Goal: Check status: Check status

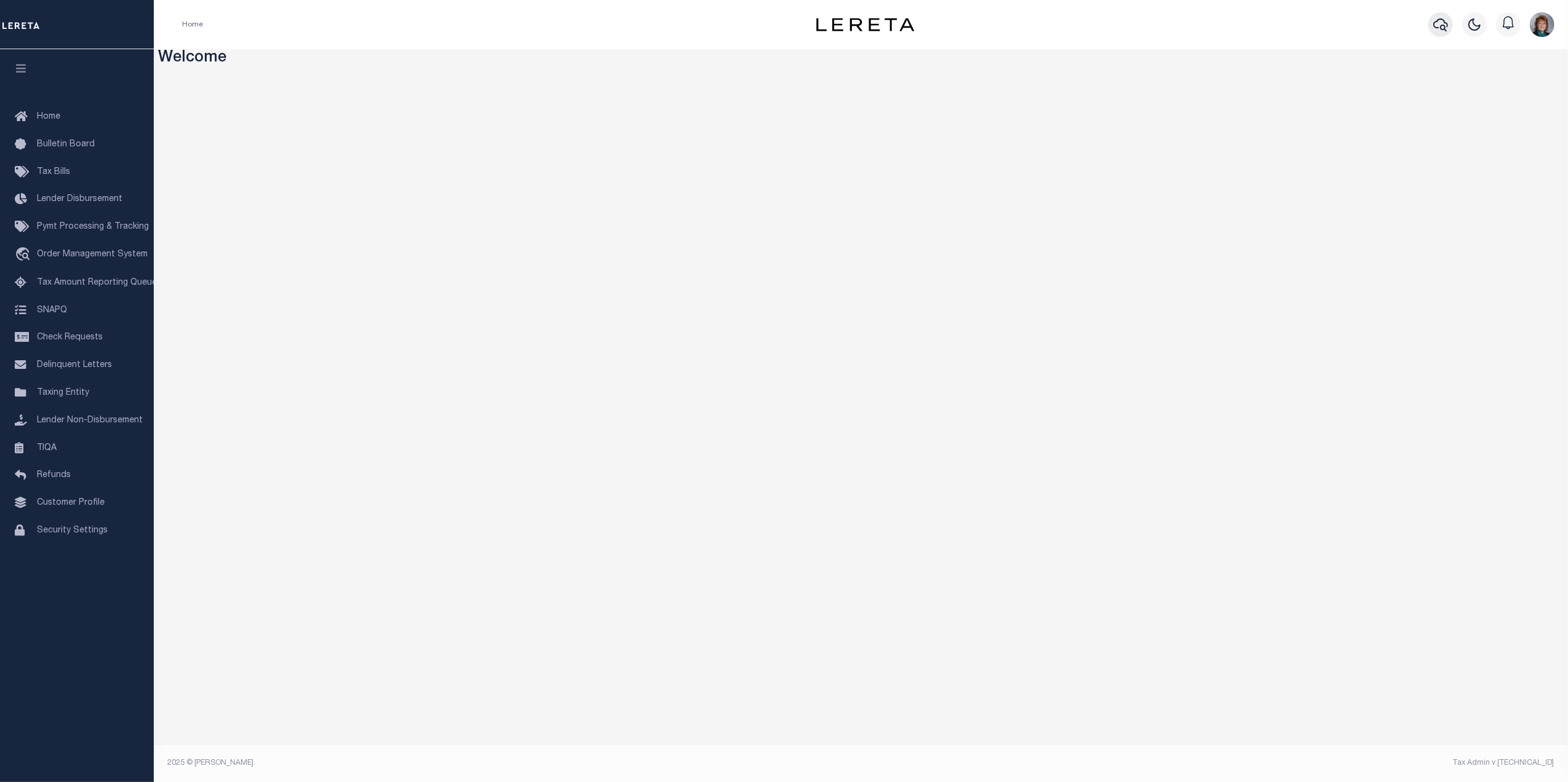
click at [1443, 25] on icon "button" at bounding box center [1440, 24] width 15 height 15
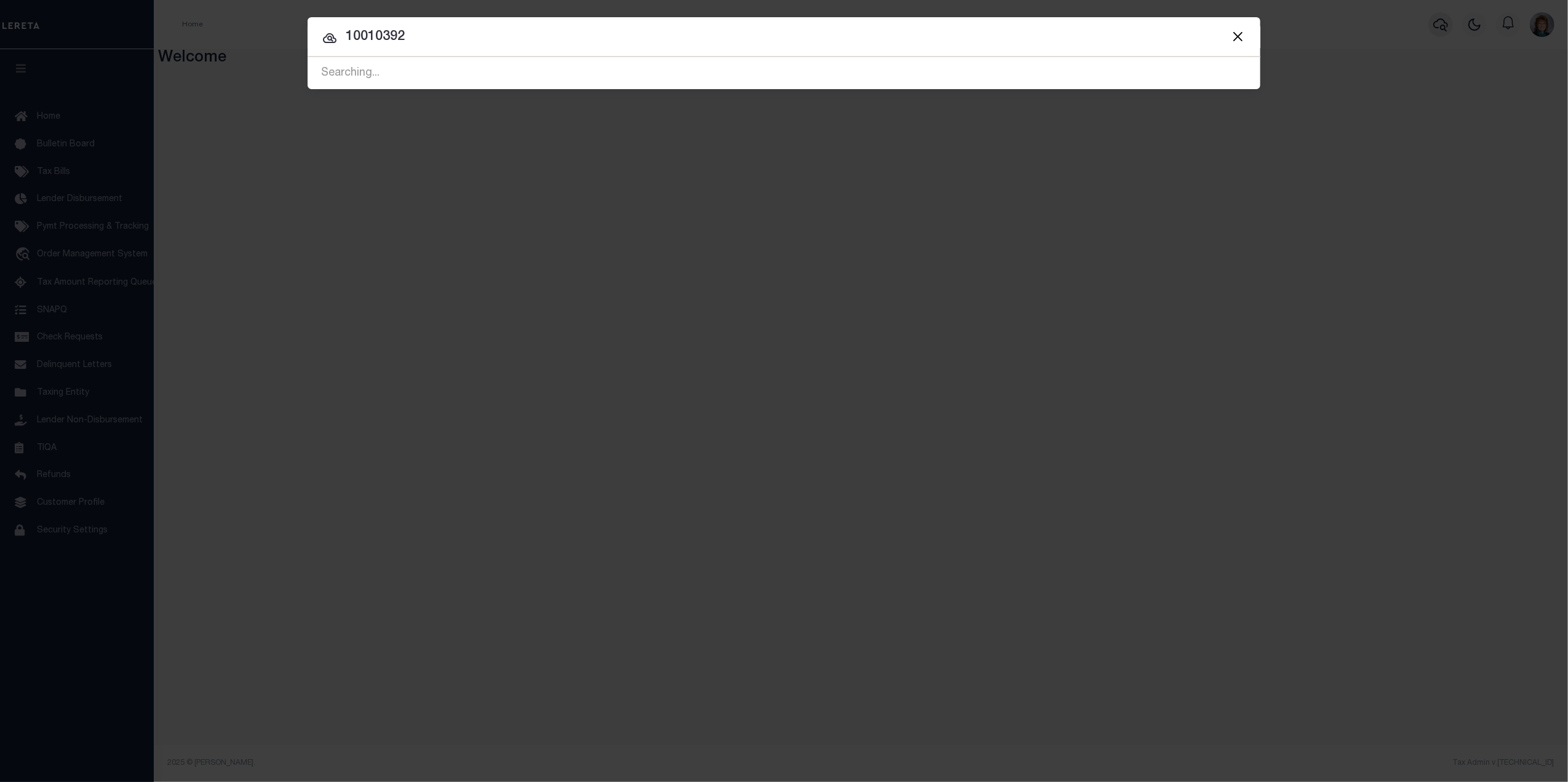
type input "10010392"
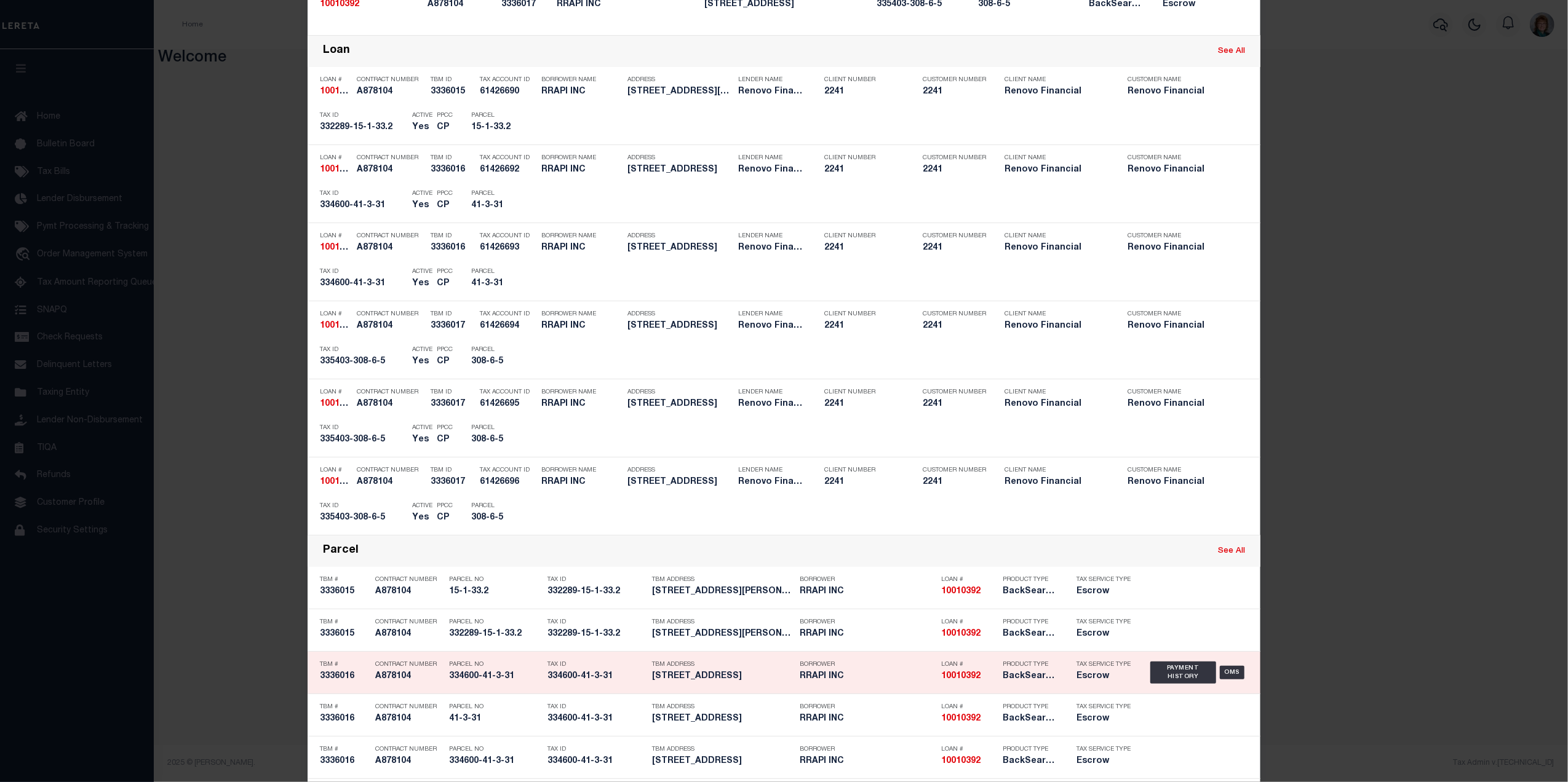
scroll to position [246, 0]
click at [1224, 667] on div "OMS" at bounding box center [1232, 671] width 25 height 14
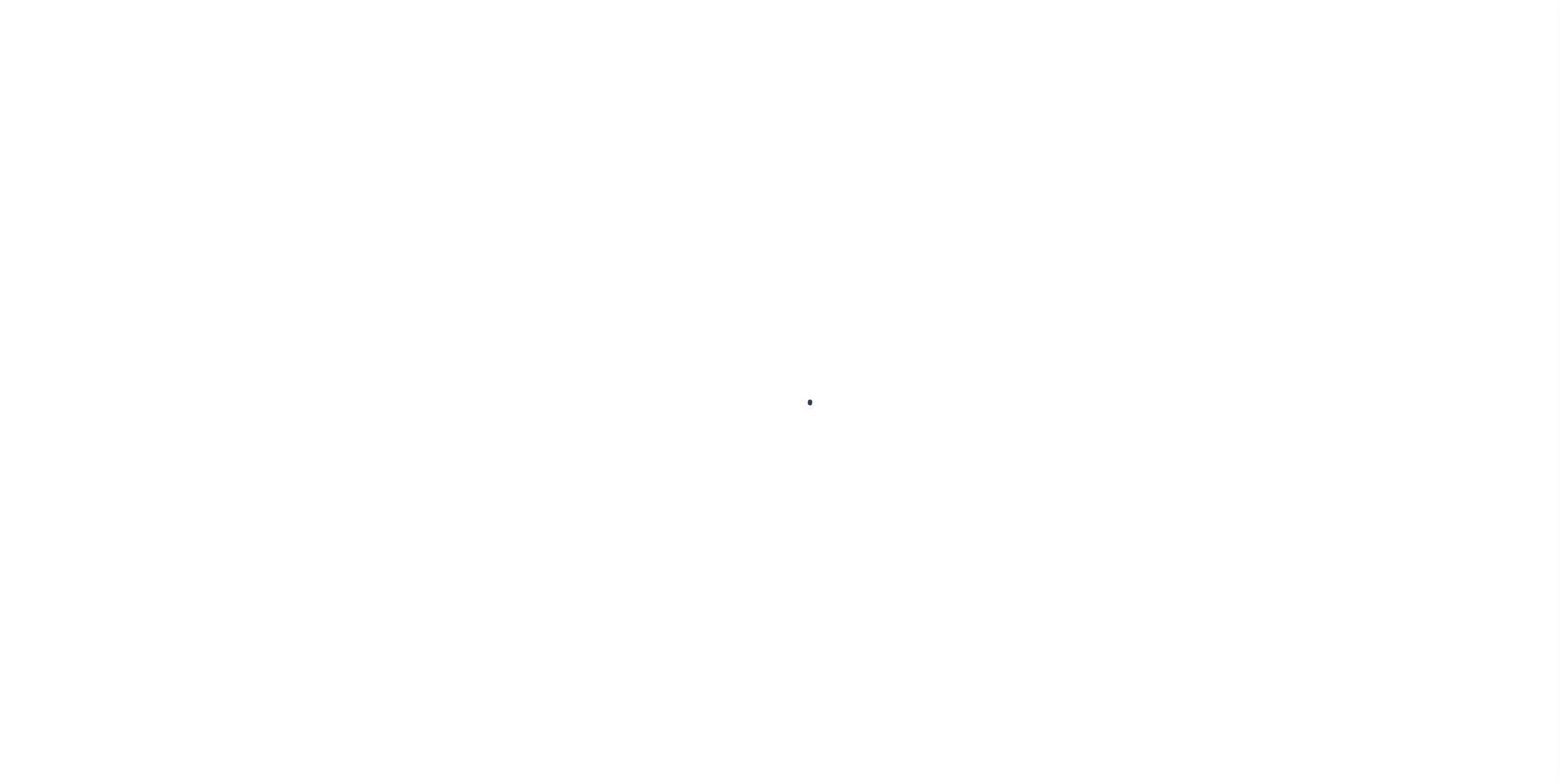
type input "10010392"
type input "RRAPI INC"
select select
type input "PO BOX 2290"
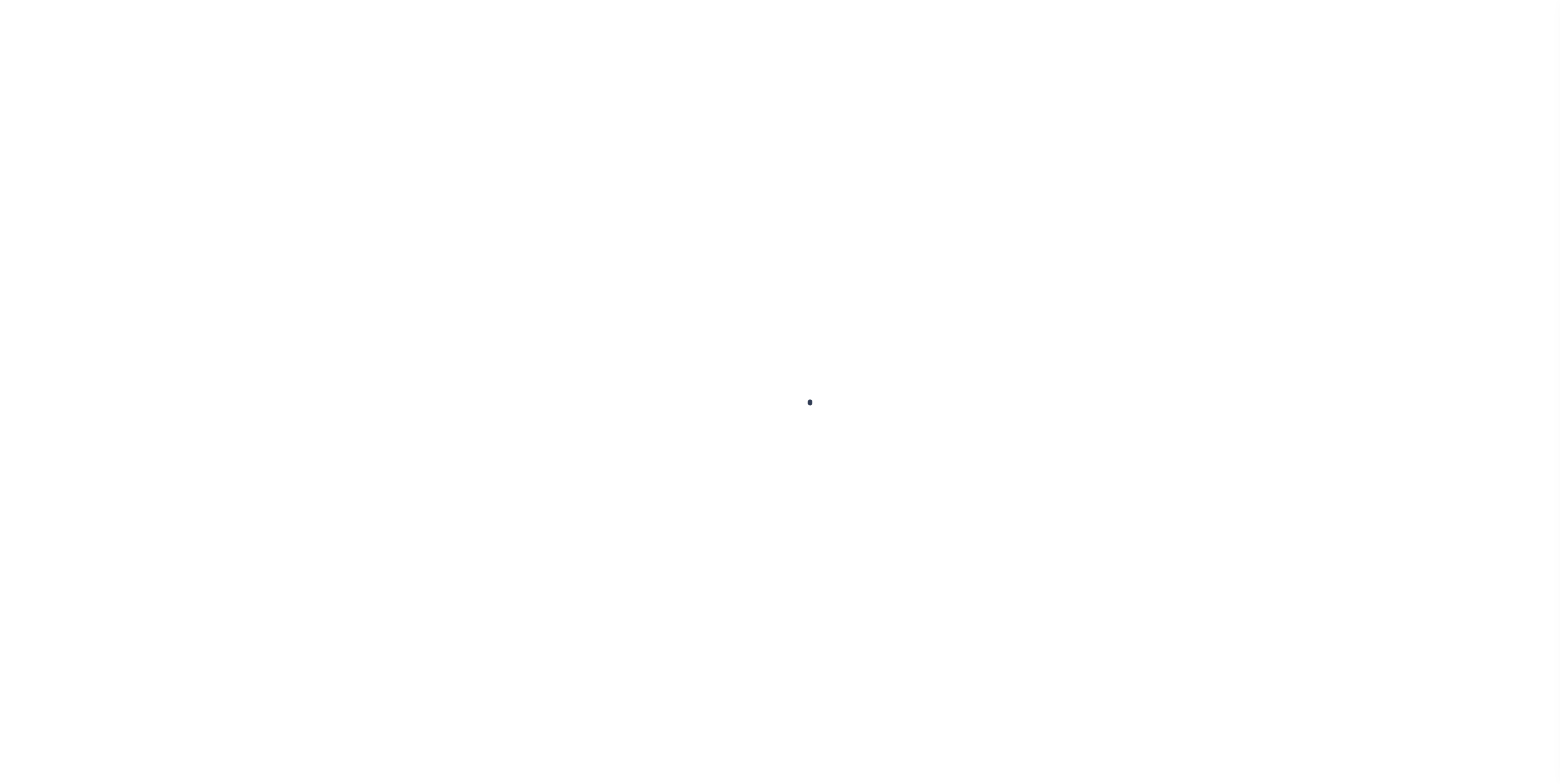
type input "[GEOGRAPHIC_DATA],[GEOGRAPHIC_DATA],10949"
select select "10"
select select "Escrow"
select select "25067"
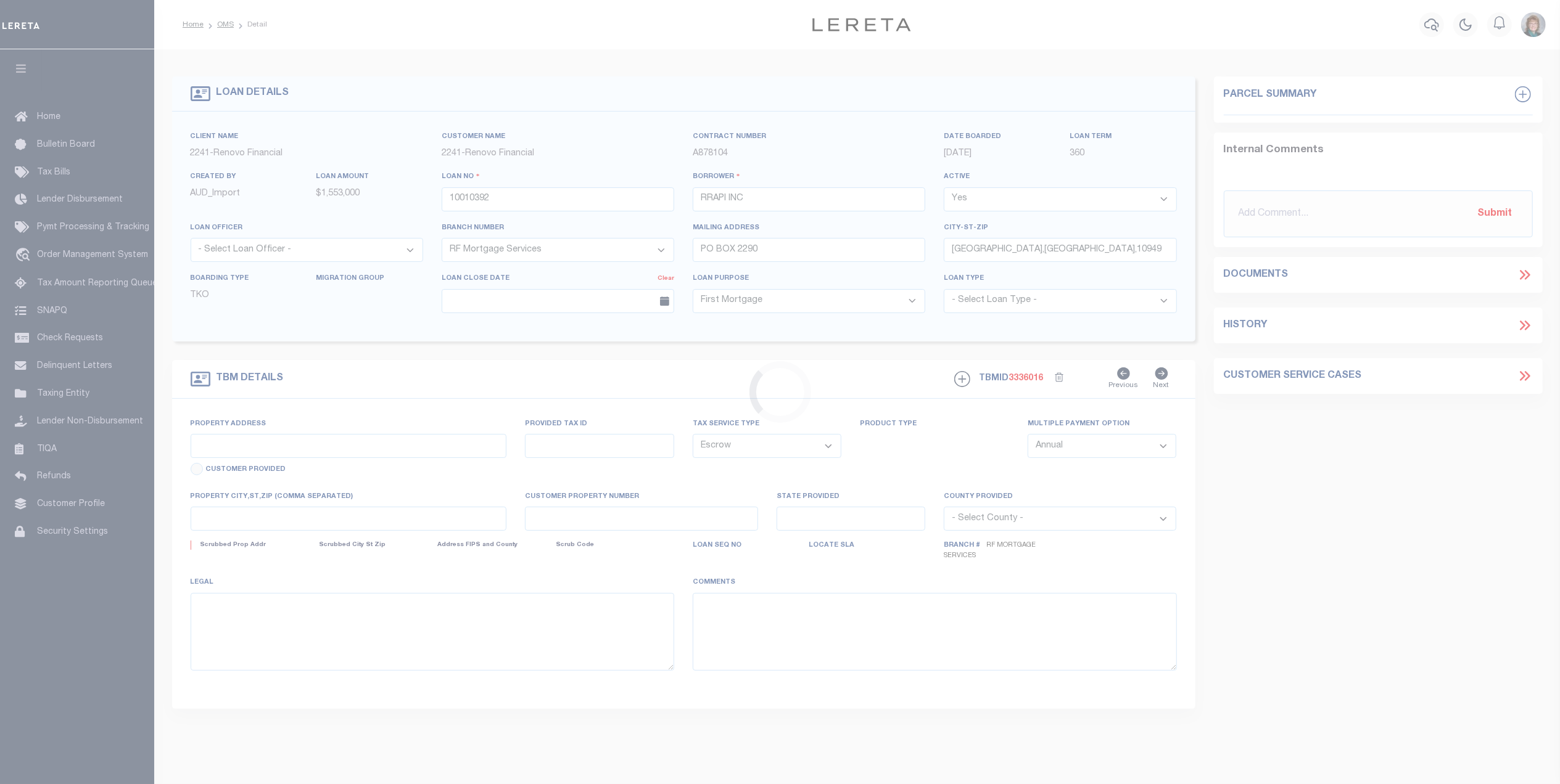
type input "18 OLD"
type input "334600-41-3-31"
type input "[GEOGRAPHIC_DATA] 12550"
type input "a0kUS0000018A03"
type input "NY"
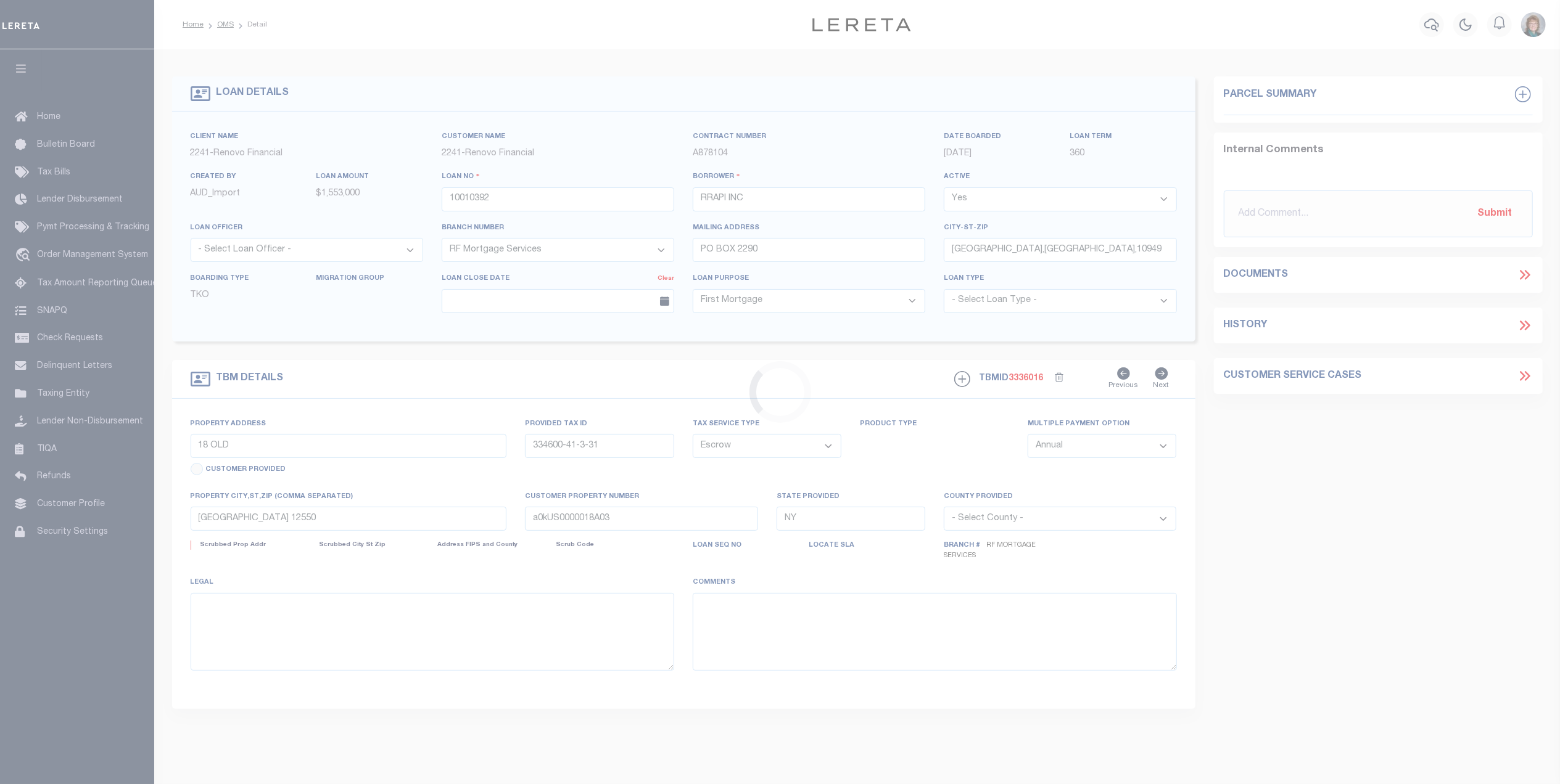
select select
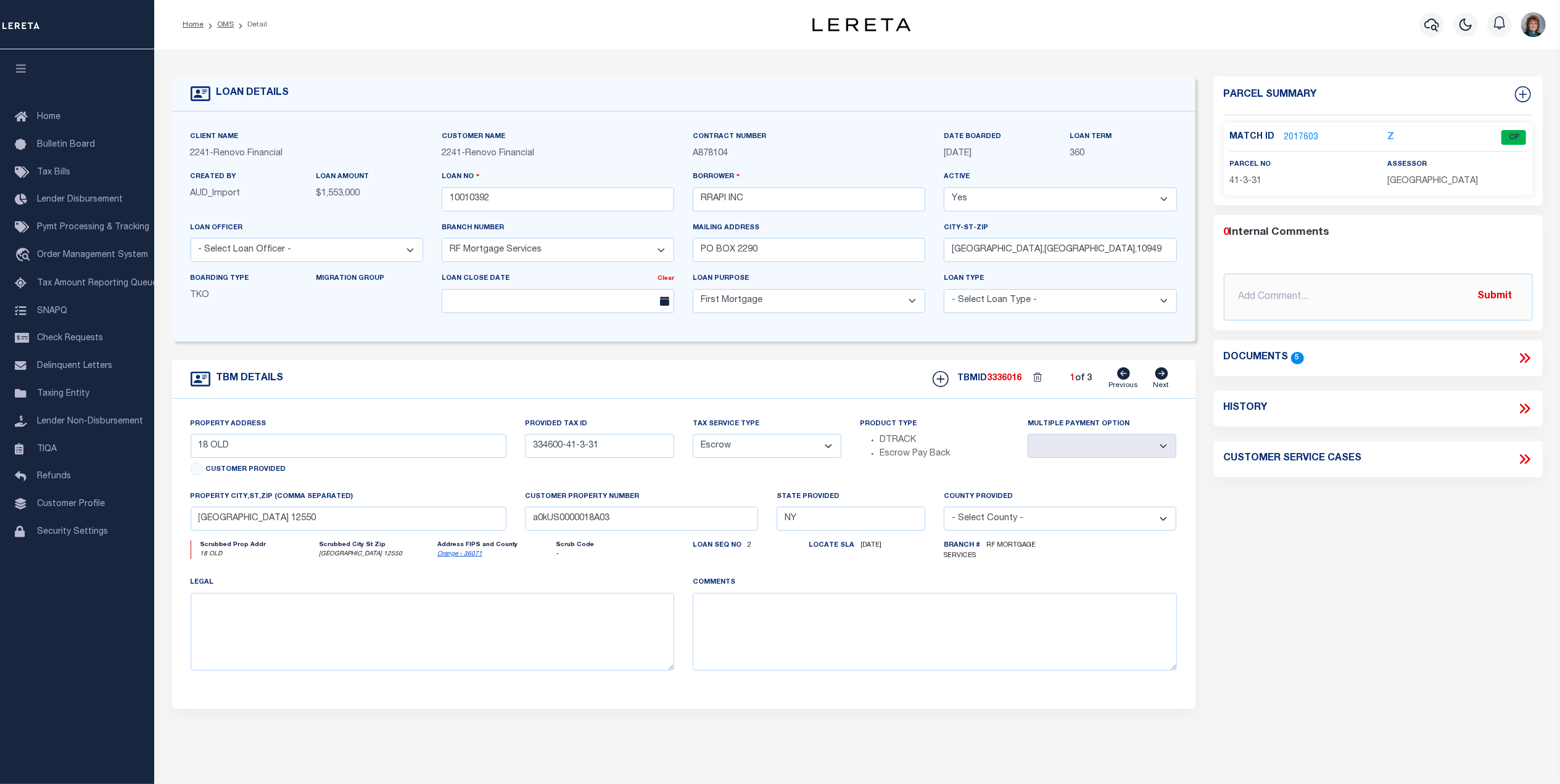
click at [1160, 378] on icon at bounding box center [1161, 373] width 14 height 12
type input "5 [PERSON_NAME]"
type input "332289-15-1-33.2"
type input "MONROE NY 10950"
type input "a0kUS0000018A02"
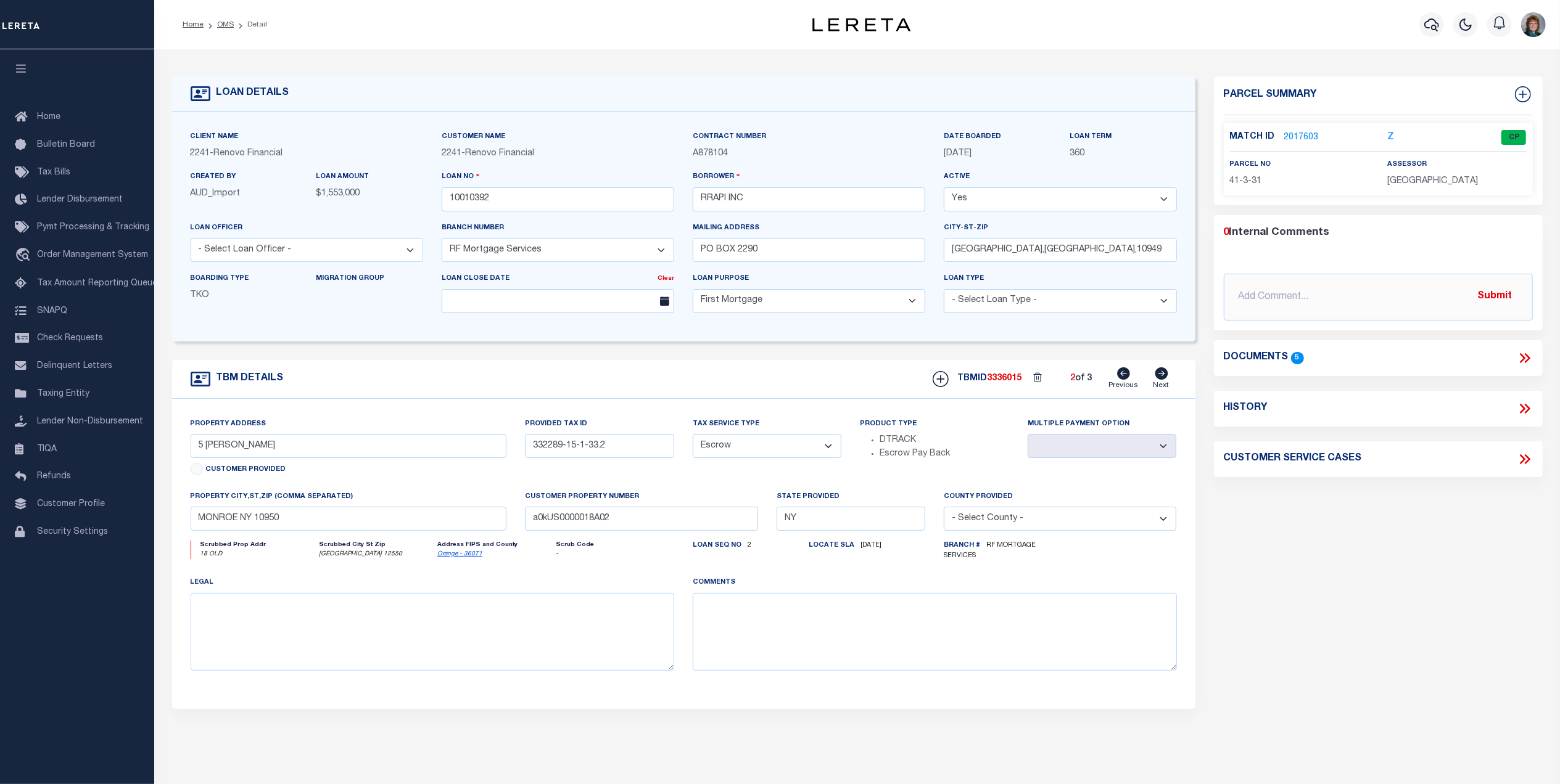
select select
click at [1160, 378] on icon at bounding box center [1161, 373] width 14 height 12
type input "57 WINDEMERE"
type input "335403-308-6-5"
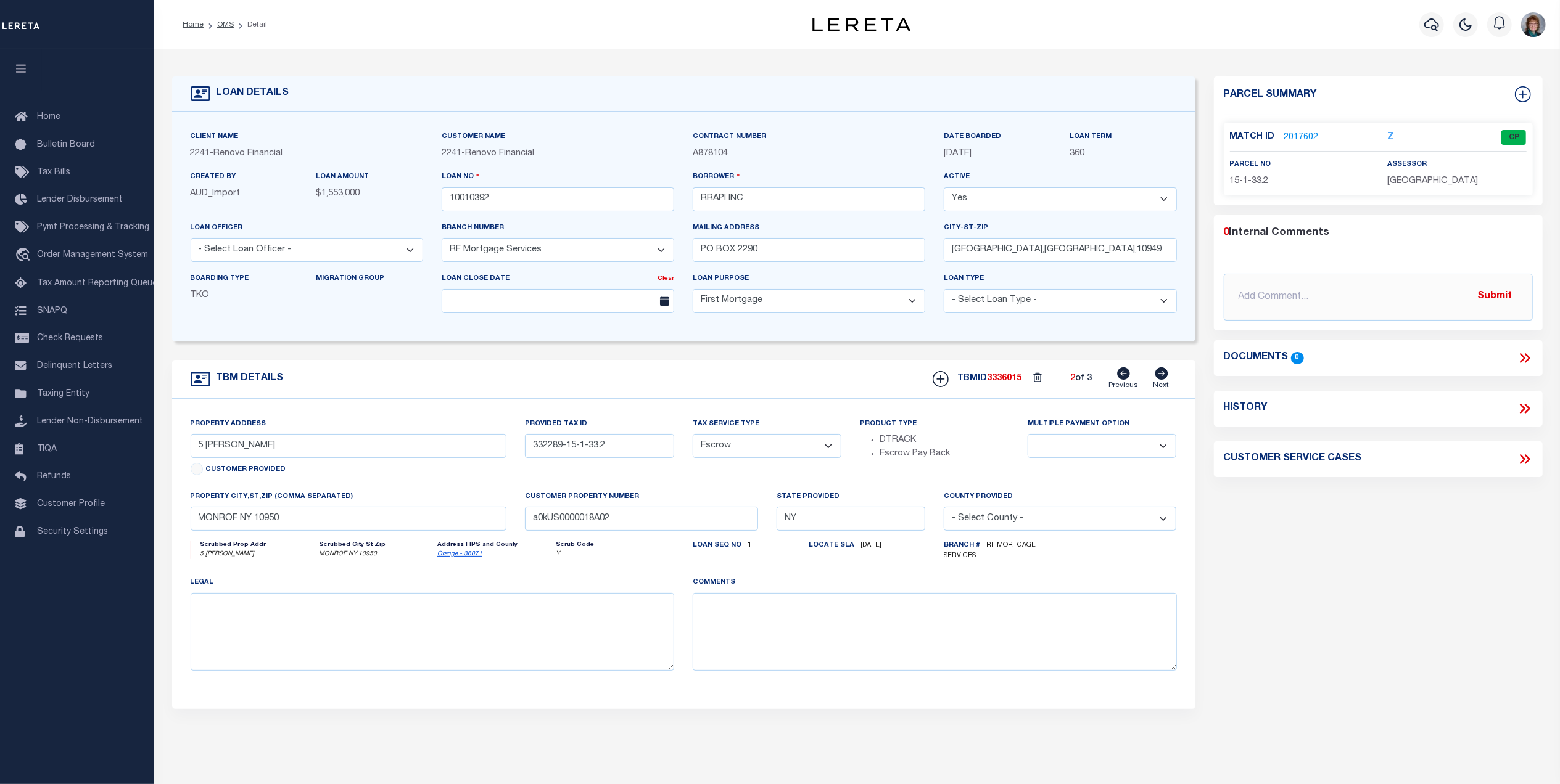
type input "[GEOGRAPHIC_DATA] 10925"
type input "a0kUS0000018A03"
select select
click at [1122, 379] on icon at bounding box center [1123, 373] width 13 height 12
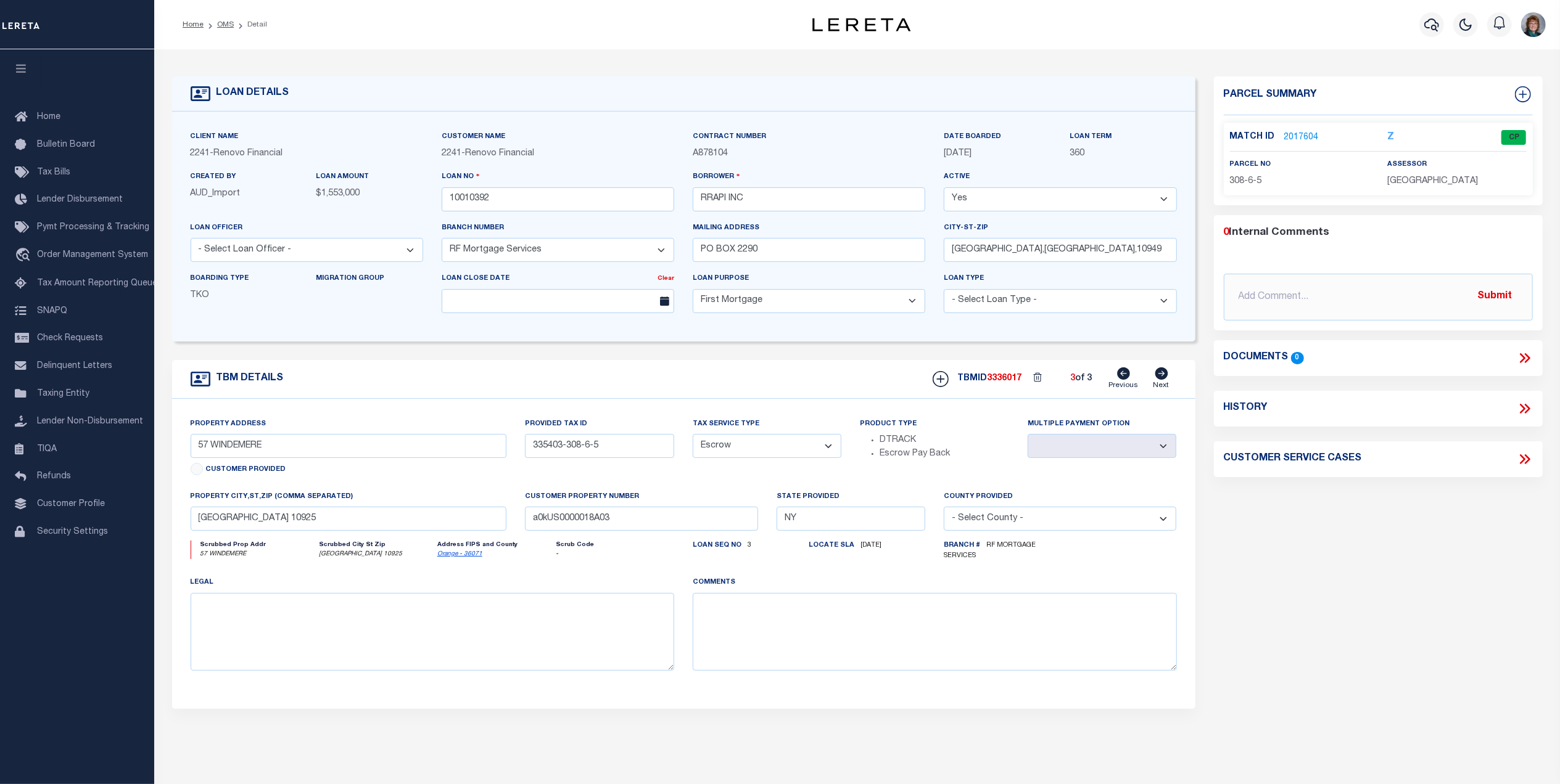
type input "5 [PERSON_NAME]"
type input "332289-15-1-33.2"
type input "MONROE NY 10950"
type input "a0kUS0000018A02"
select select
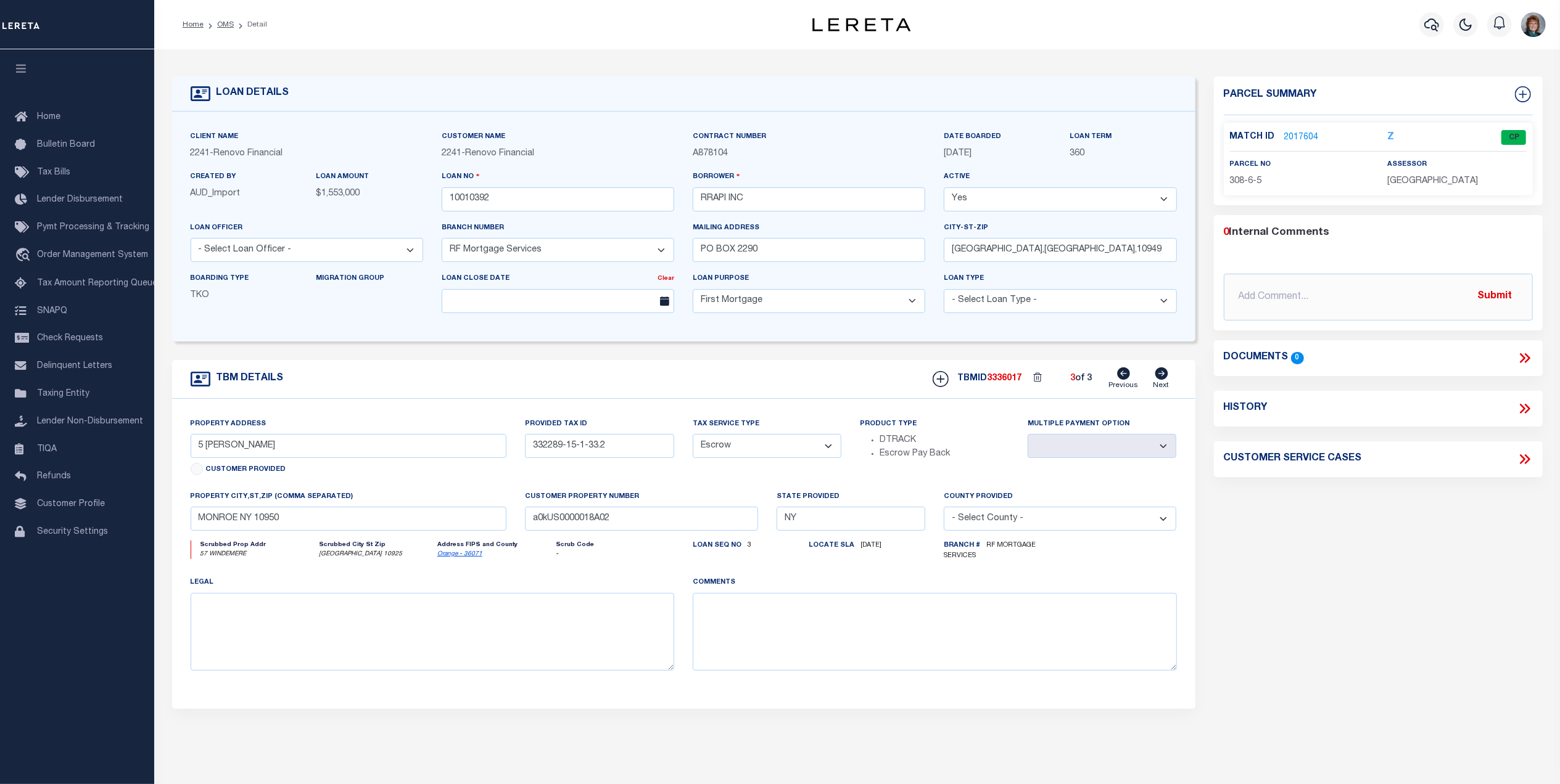
select select
click at [1524, 406] on icon at bounding box center [1526, 409] width 6 height 10
select select "100"
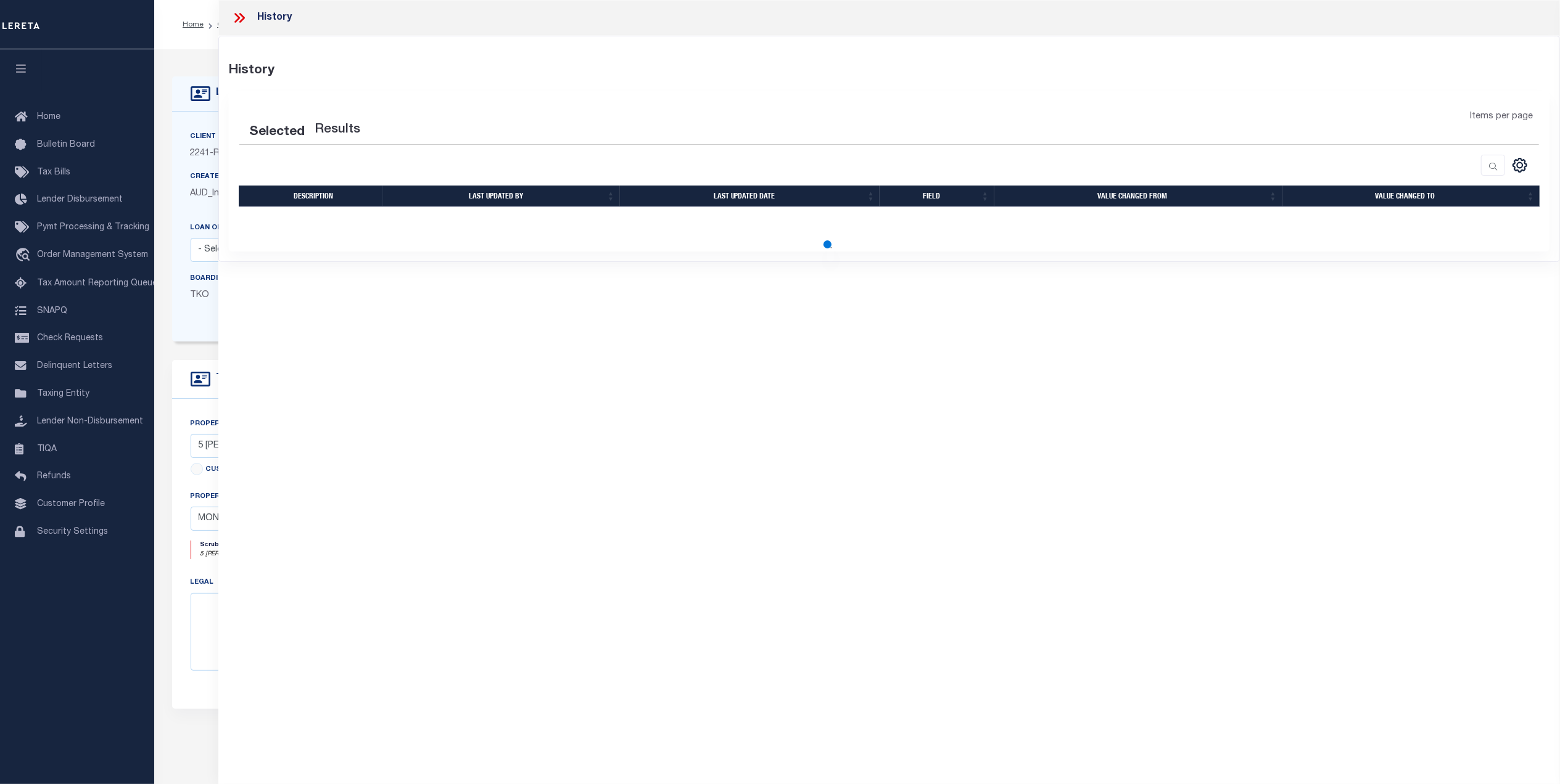
select select "100"
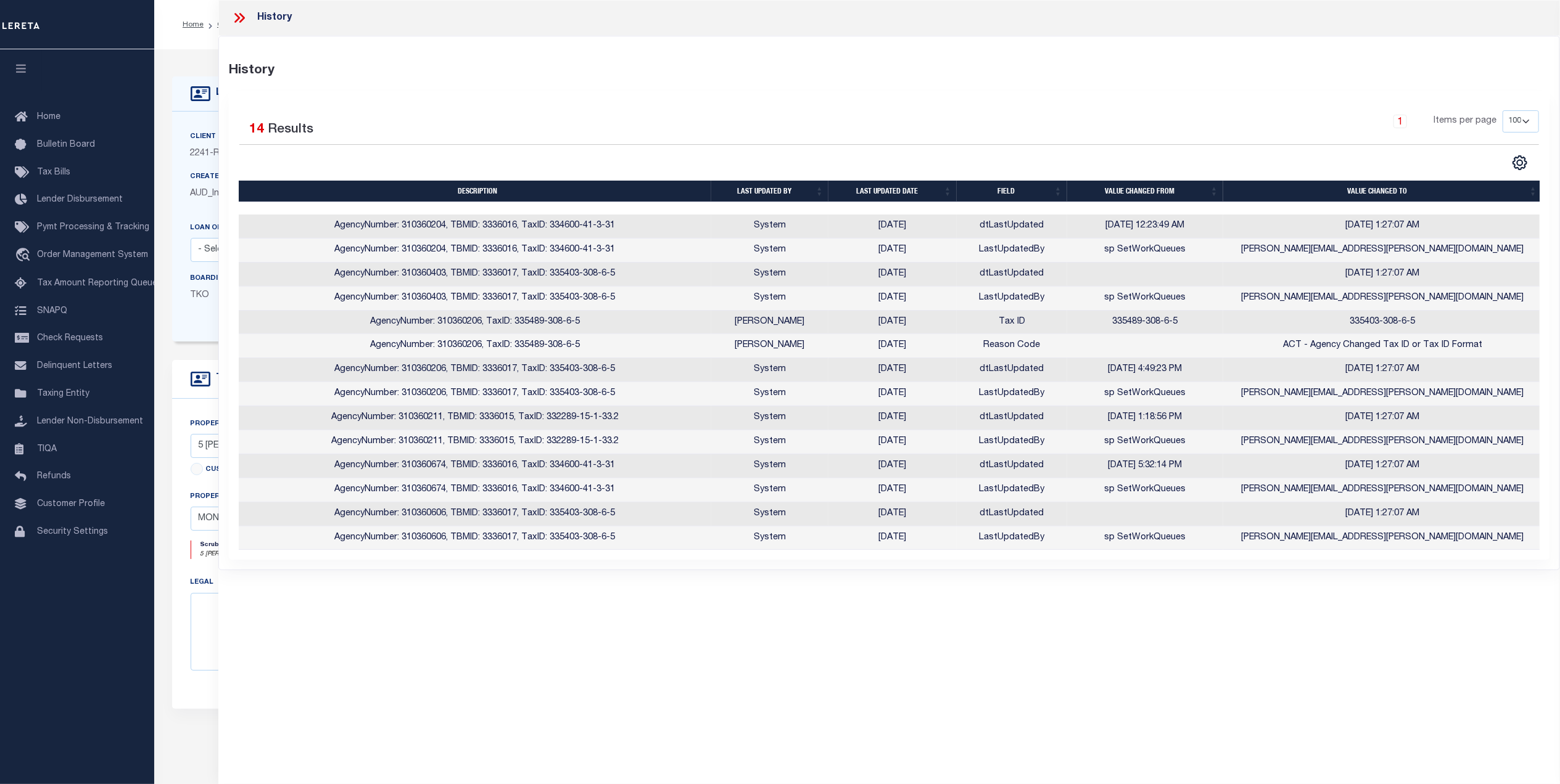
click at [907, 197] on th "Last updated date" at bounding box center [892, 192] width 128 height 21
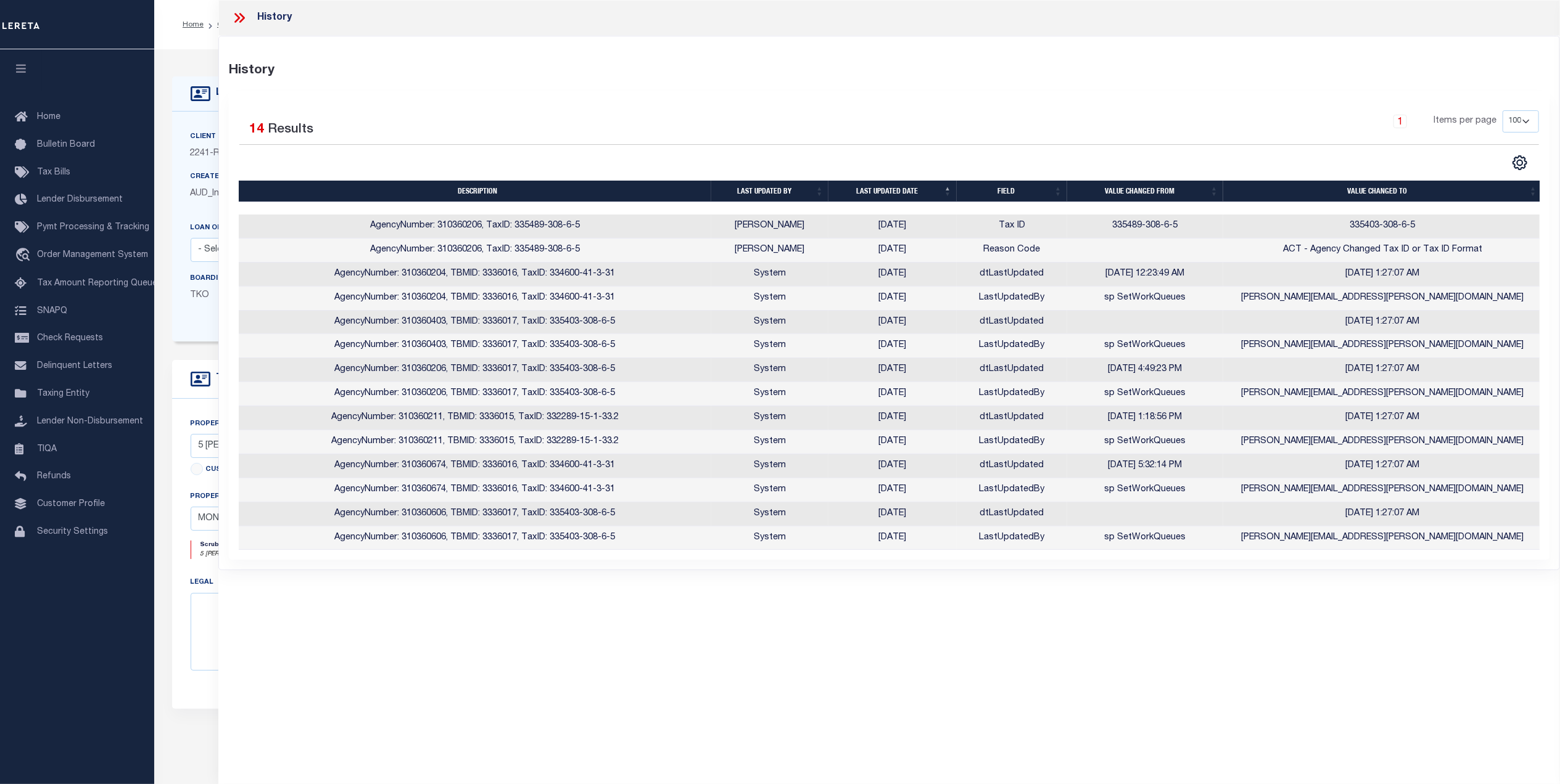
click at [907, 196] on th "Last updated date" at bounding box center [892, 192] width 128 height 21
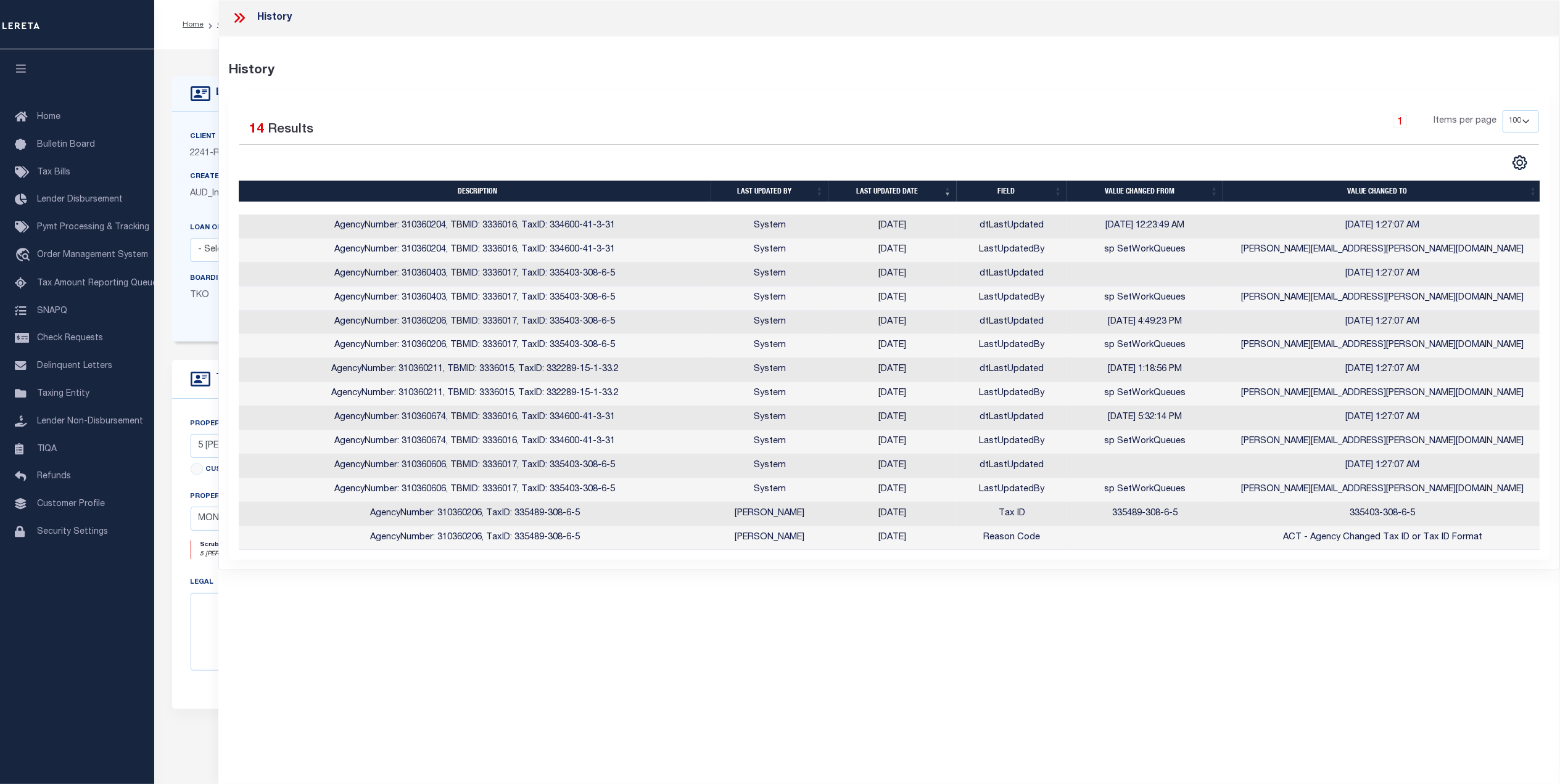
click at [240, 18] on icon at bounding box center [237, 18] width 6 height 10
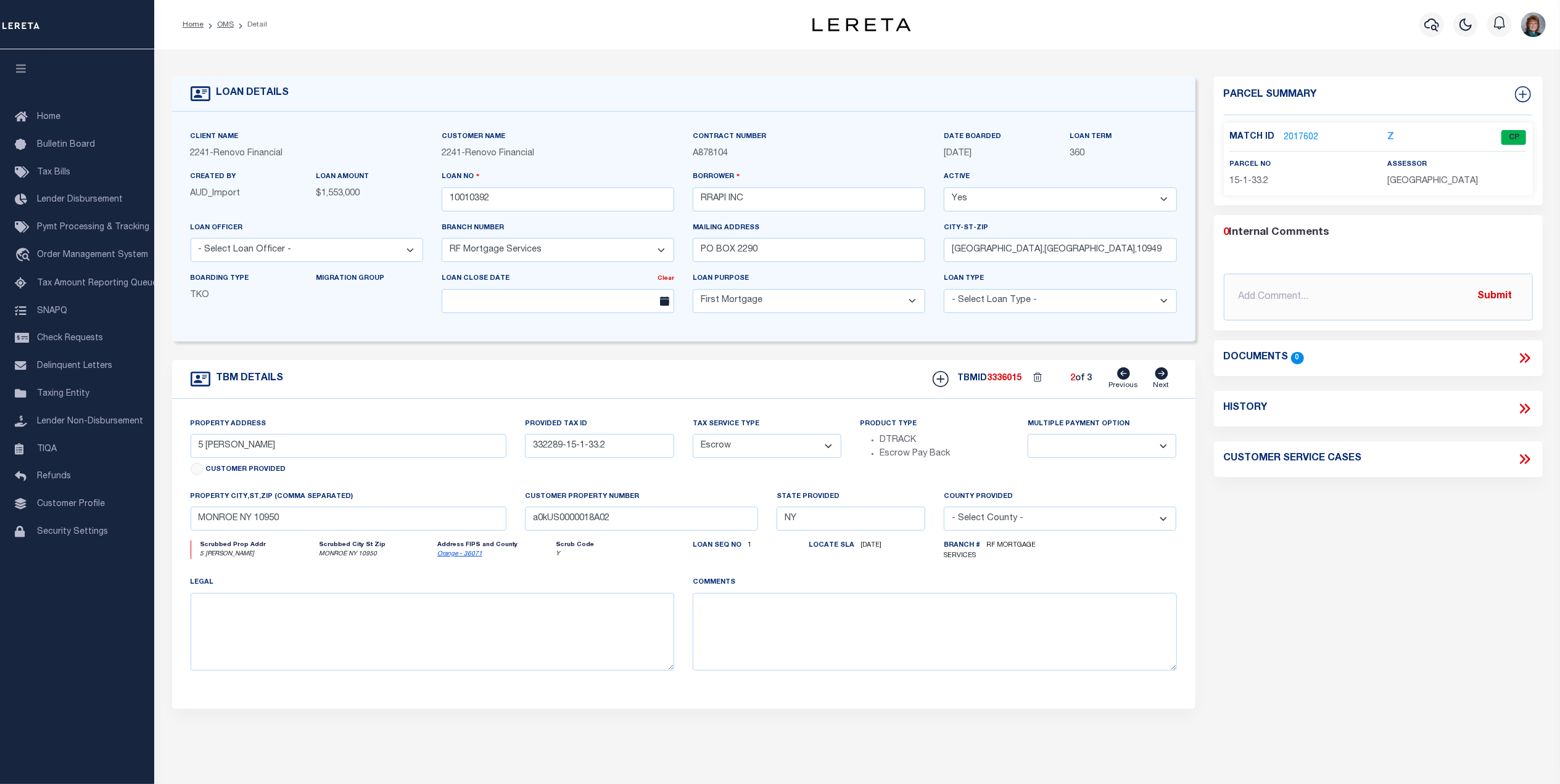
click at [1291, 134] on link "2017602" at bounding box center [1301, 138] width 34 height 13
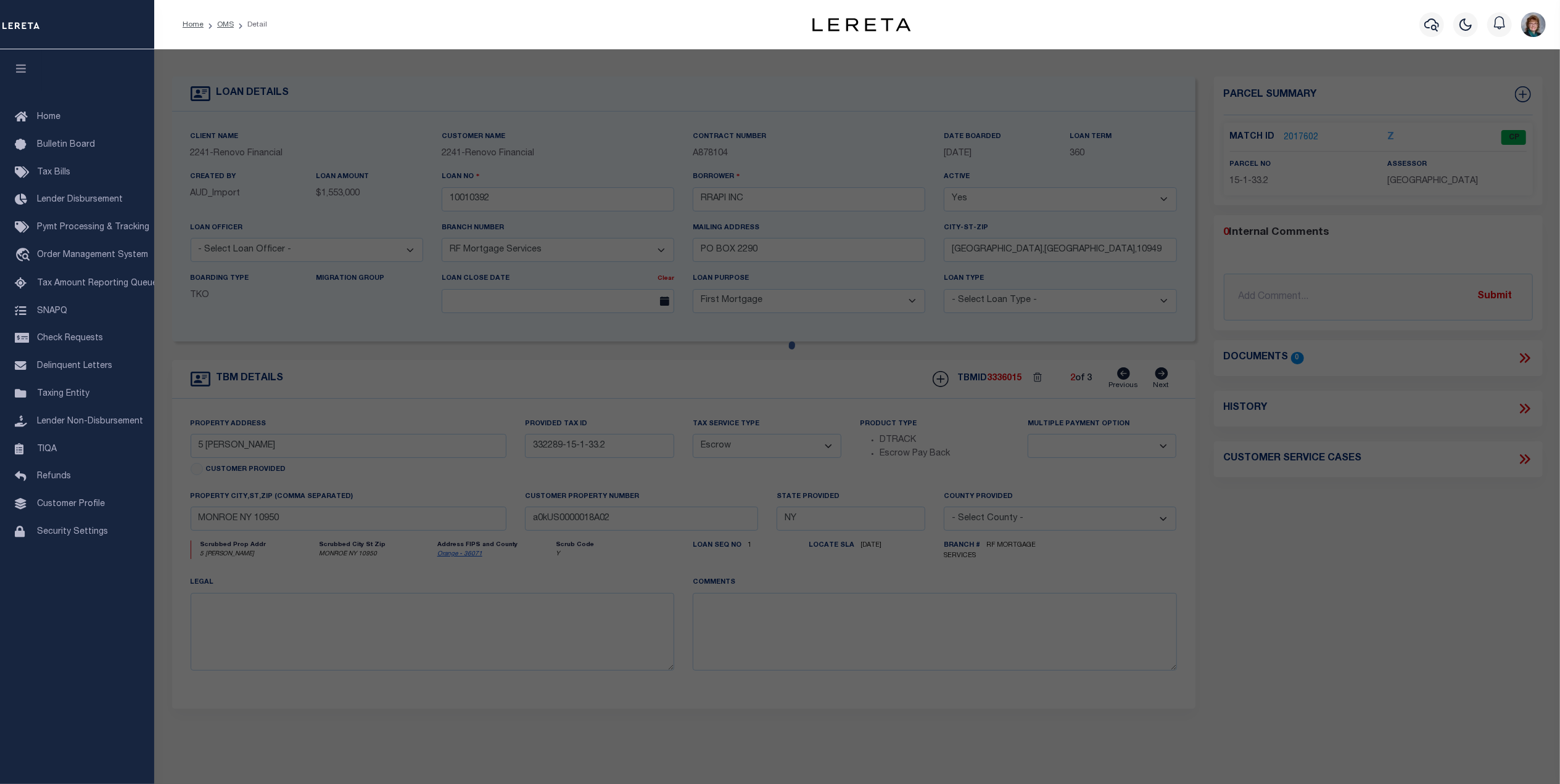
checkbox input "false"
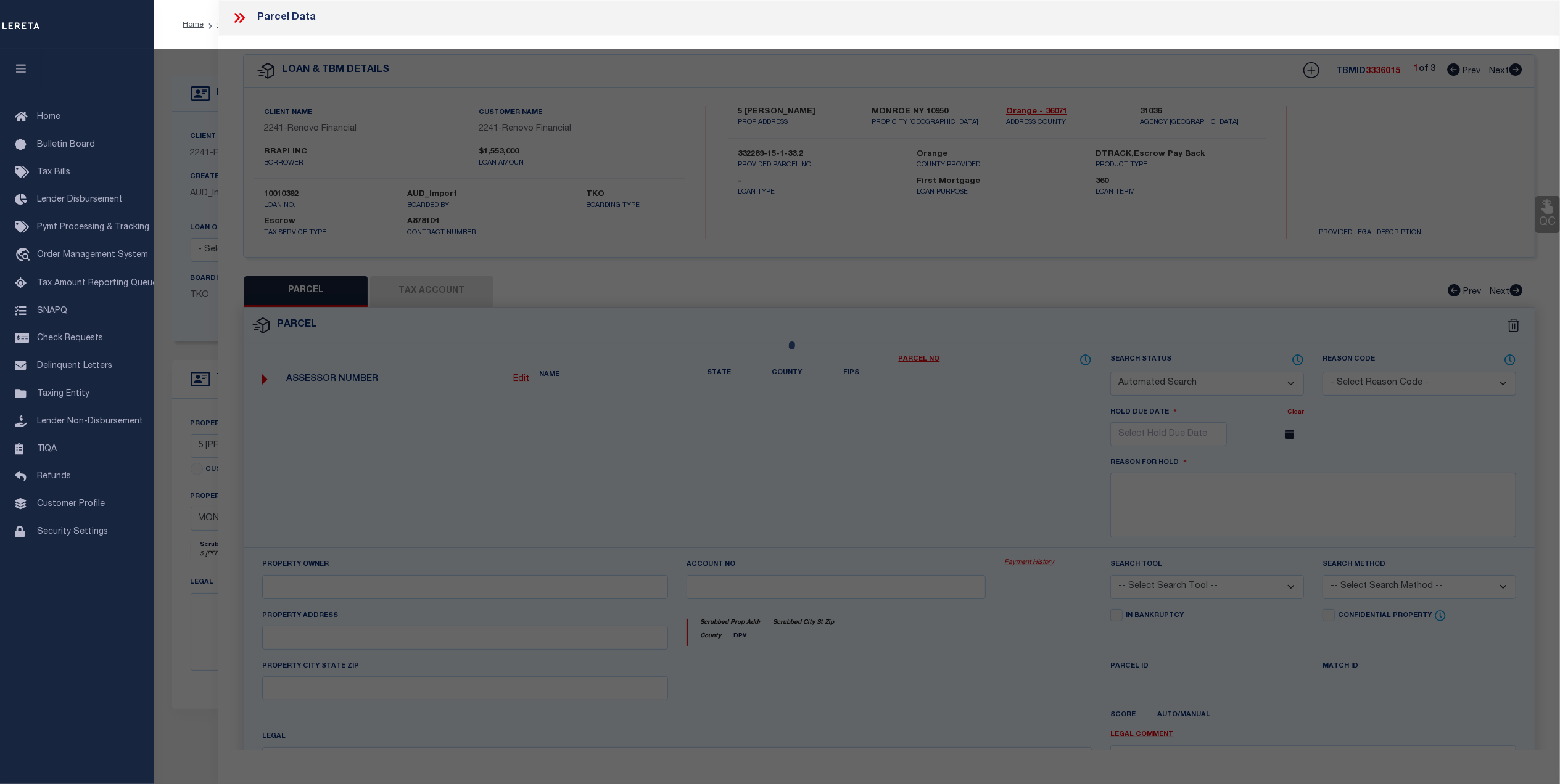
select select "CP"
checkbox input "false"
type textarea "School district now available. MLC [DATE] Need to add APN masking for [GEOGRAPH…"
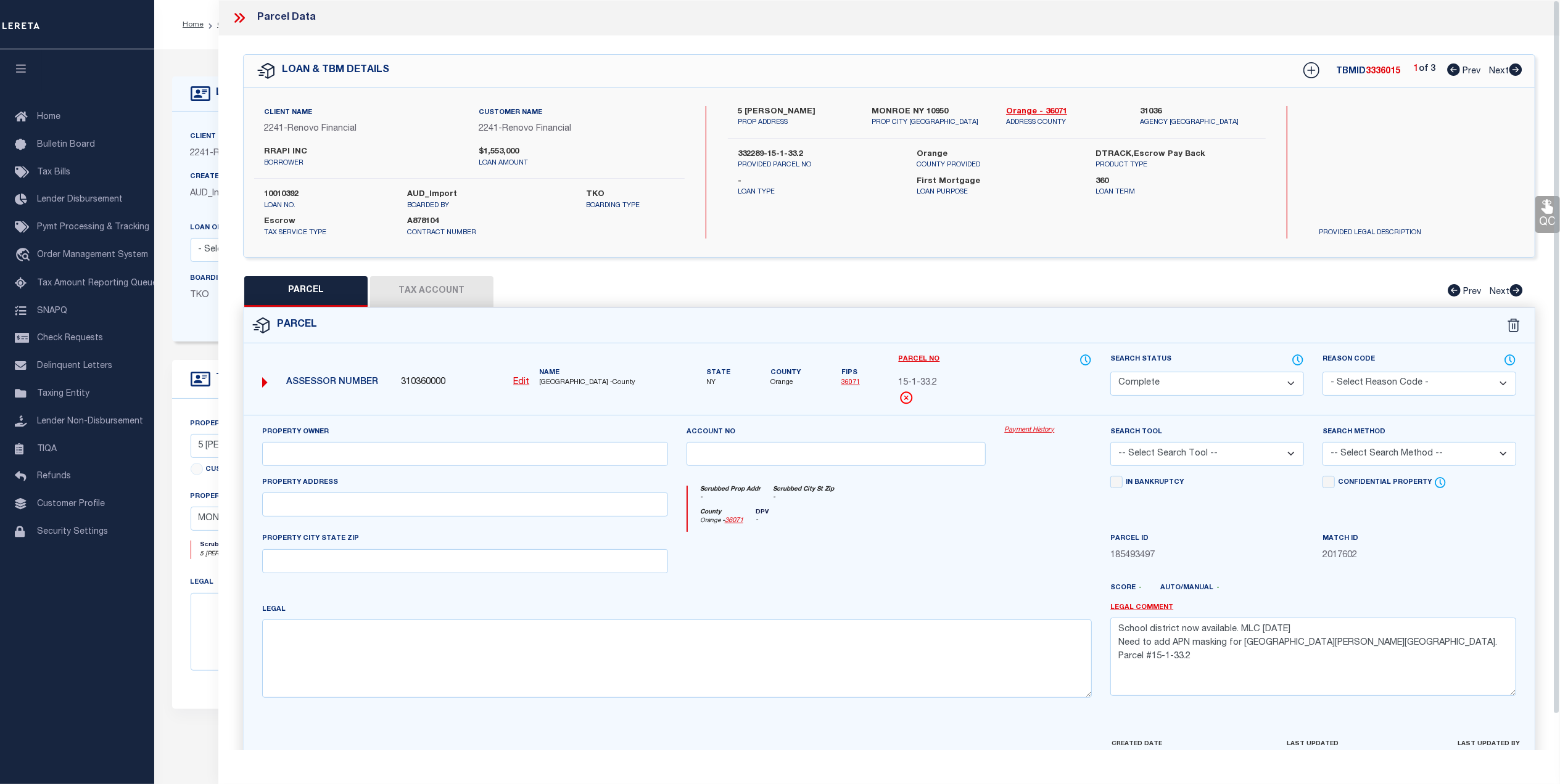
click at [242, 15] on icon at bounding box center [242, 18] width 6 height 10
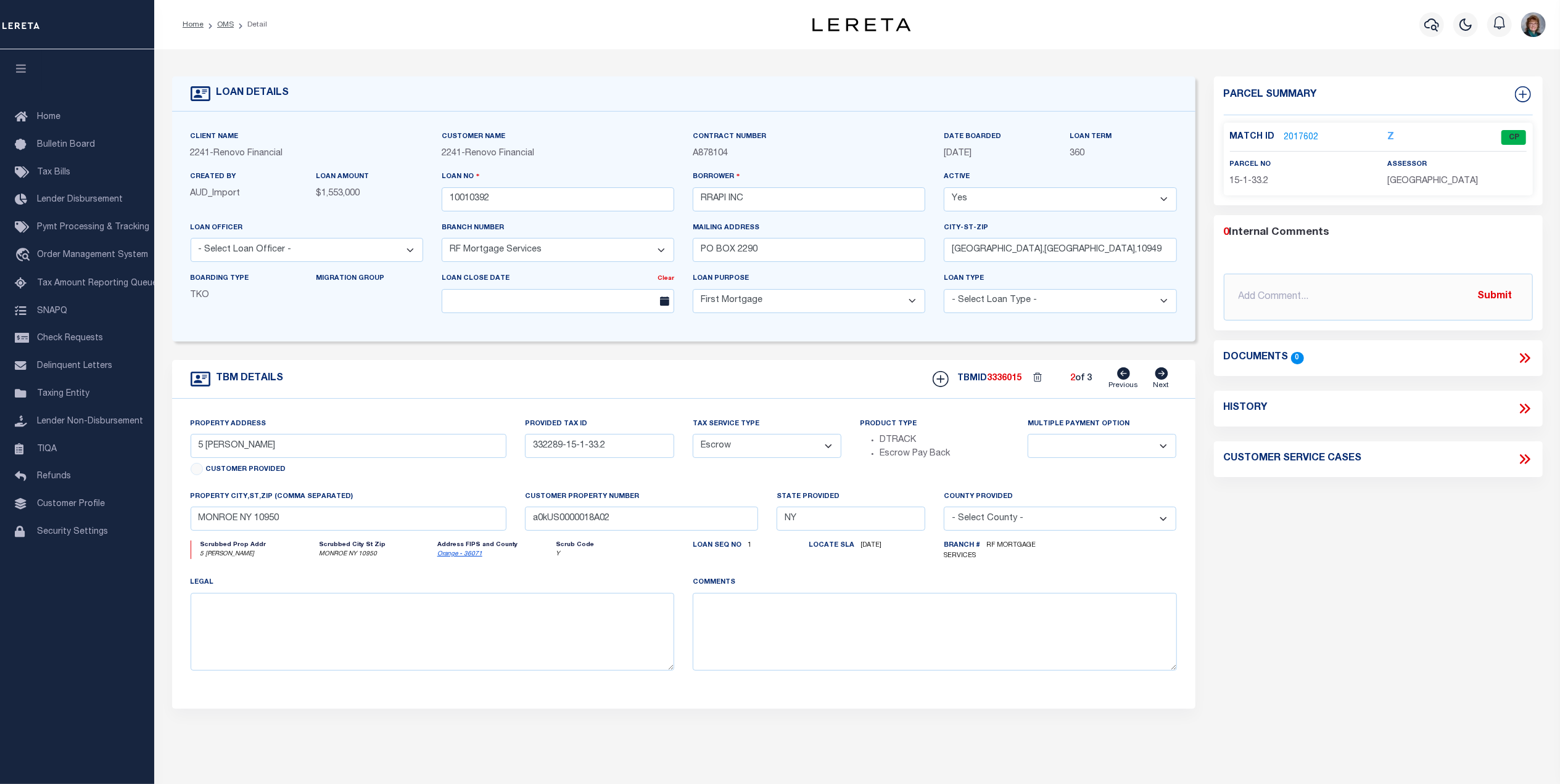
click at [1122, 375] on icon at bounding box center [1123, 373] width 13 height 12
select select
click at [1160, 379] on icon at bounding box center [1161, 373] width 13 height 12
type input "18 OLD"
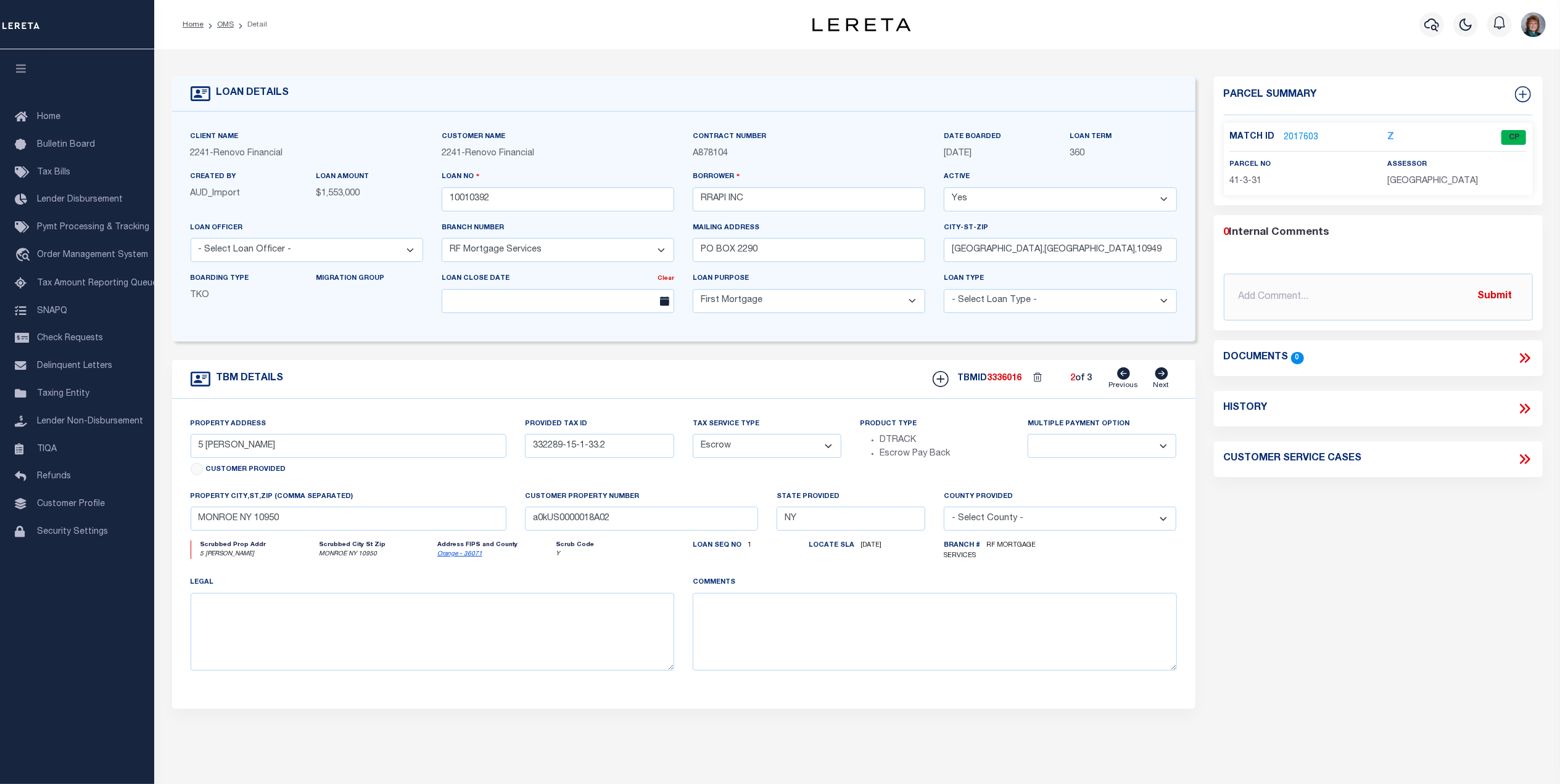
type input "334600-41-3-31"
type input "[GEOGRAPHIC_DATA] 12550"
type input "a0kUS0000018A03"
select select
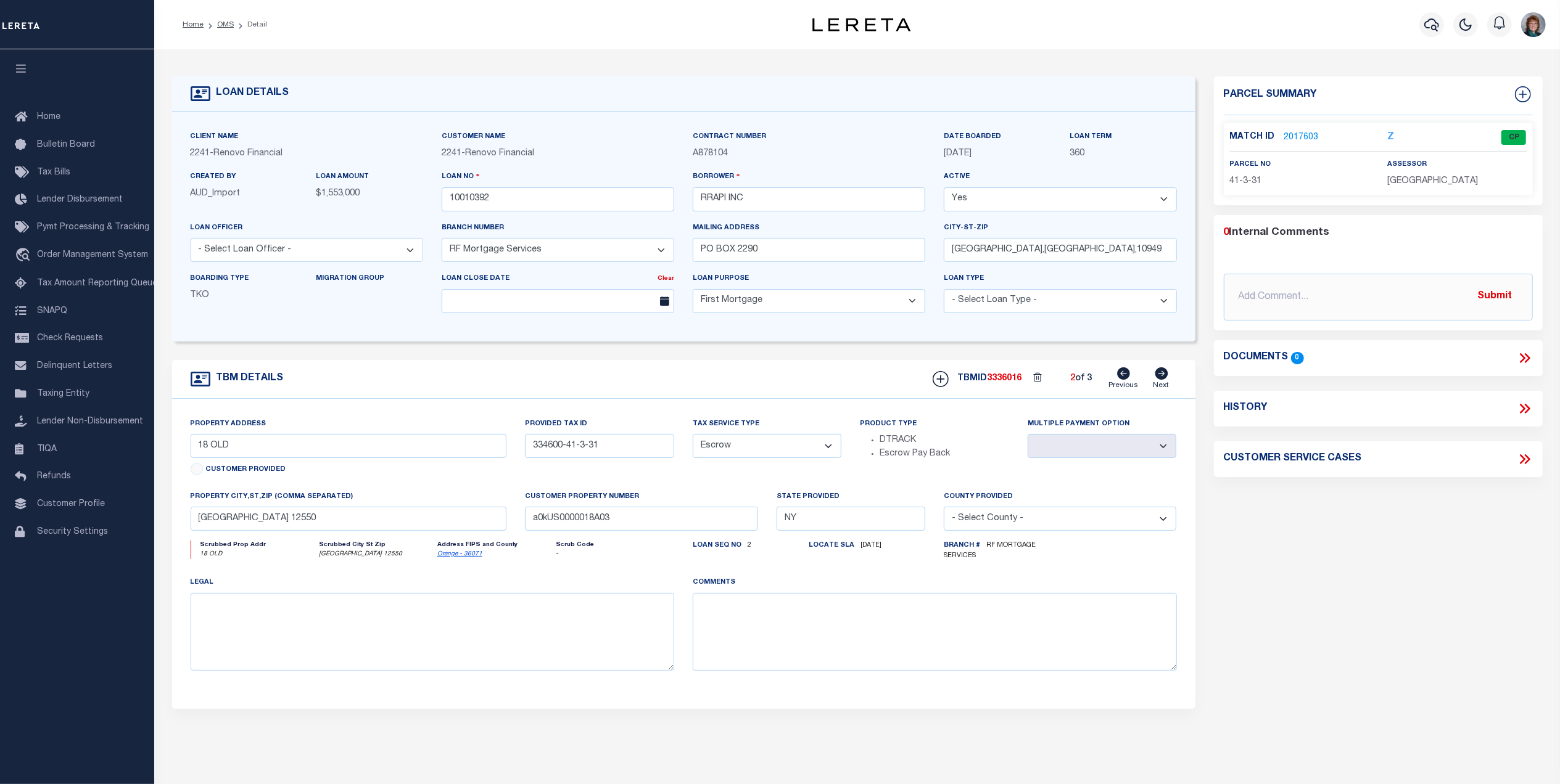
click at [1300, 132] on link "2017603" at bounding box center [1301, 138] width 34 height 13
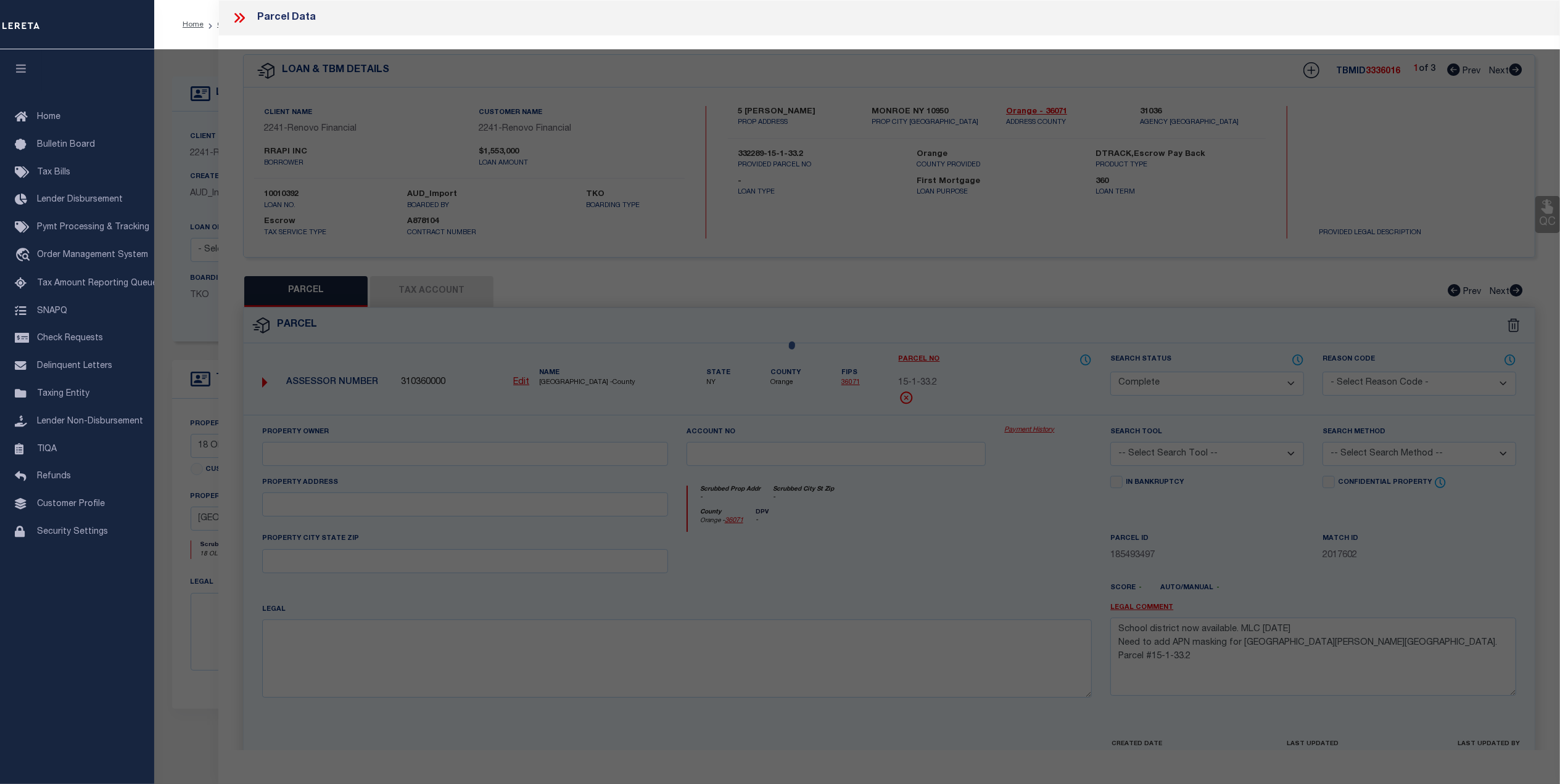
select select "AS"
checkbox input "false"
select select "CP"
type input "RRAPI Inc."
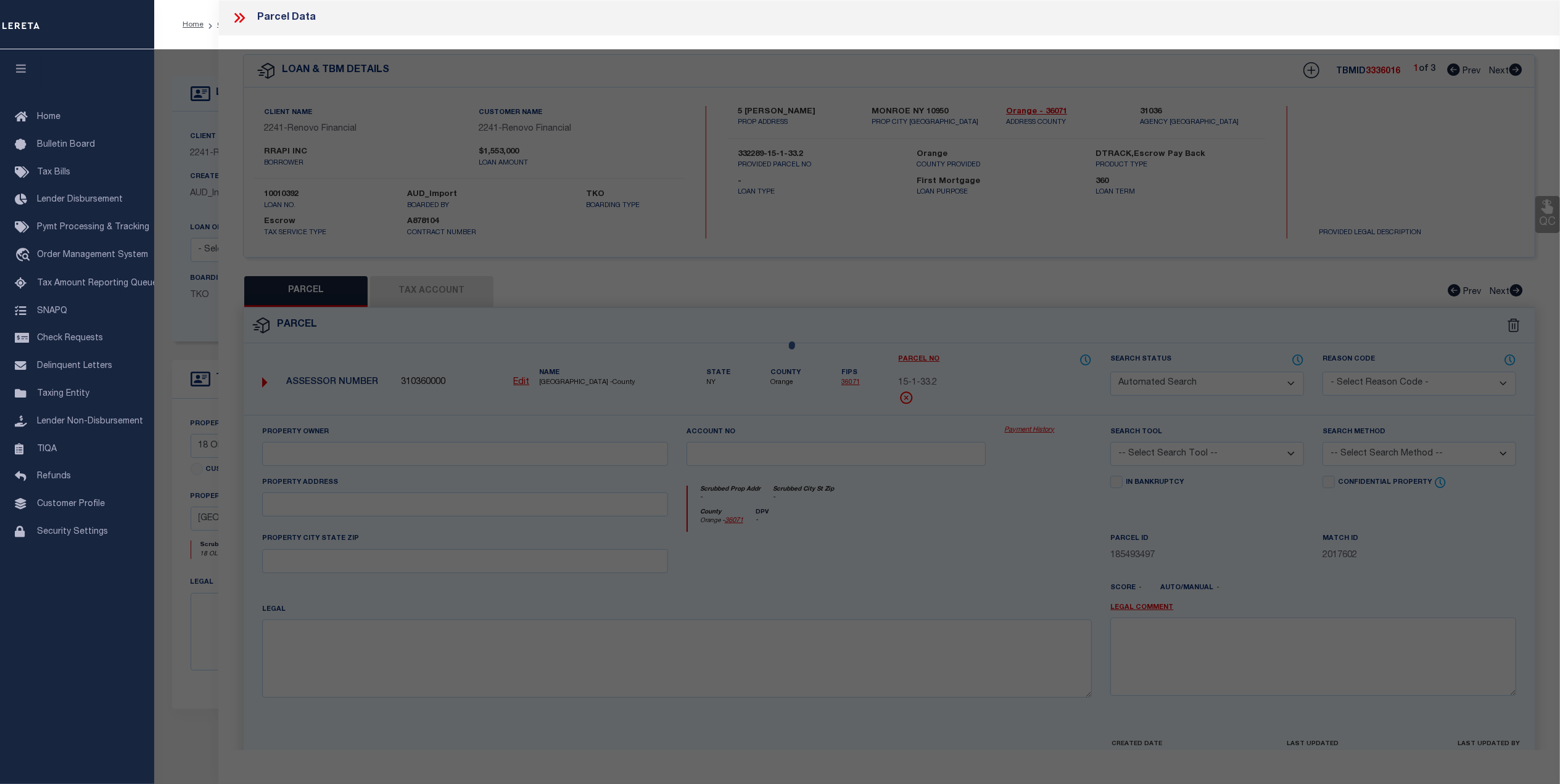
select select "AGW"
select select
type input "[STREET_ADDRESS]"
checkbox input "false"
type input "[GEOGRAPHIC_DATA] 12550"
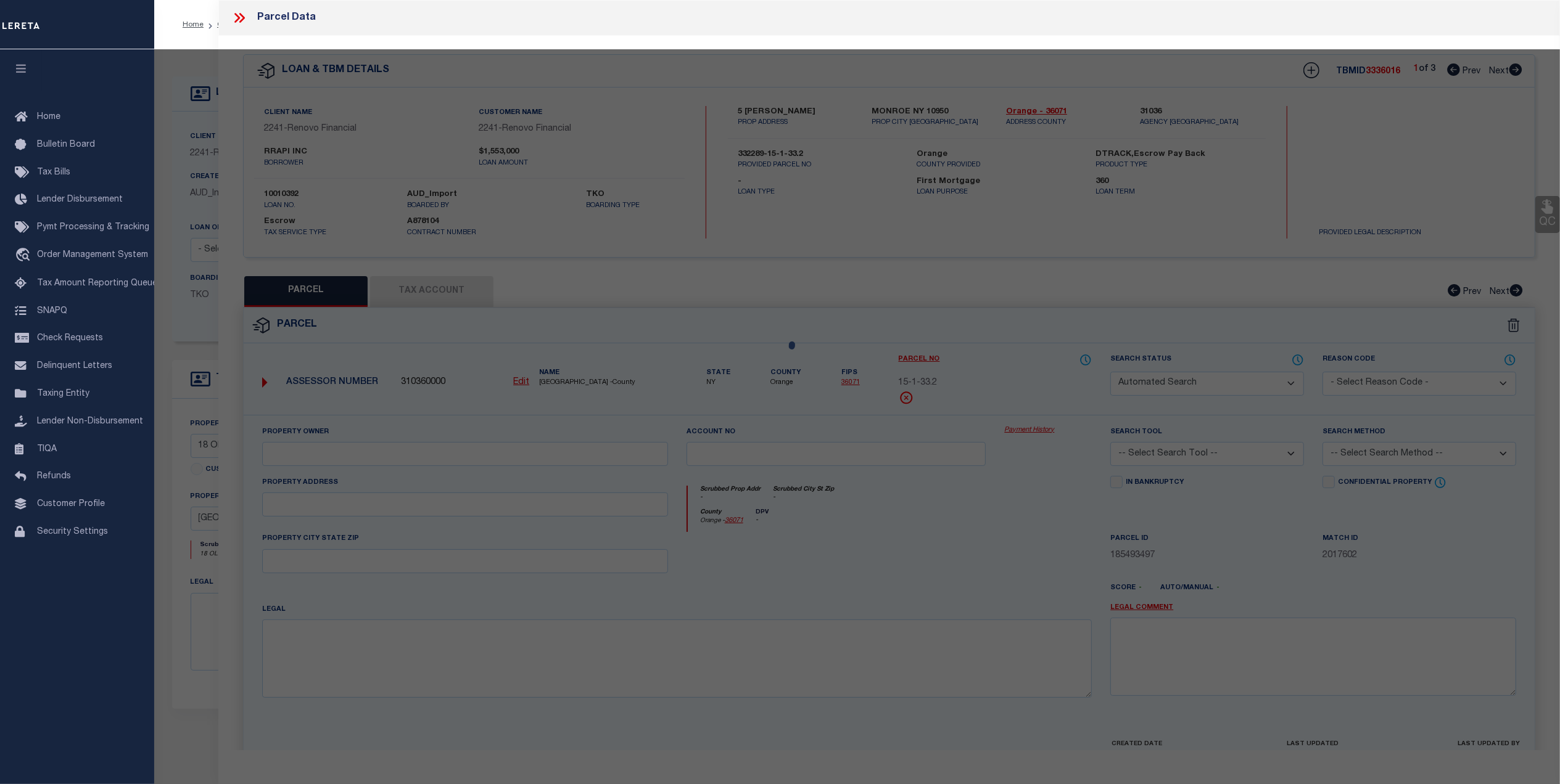
type textarea "Acres 2.40"
type textarea "Completed based on given suggested parcel."
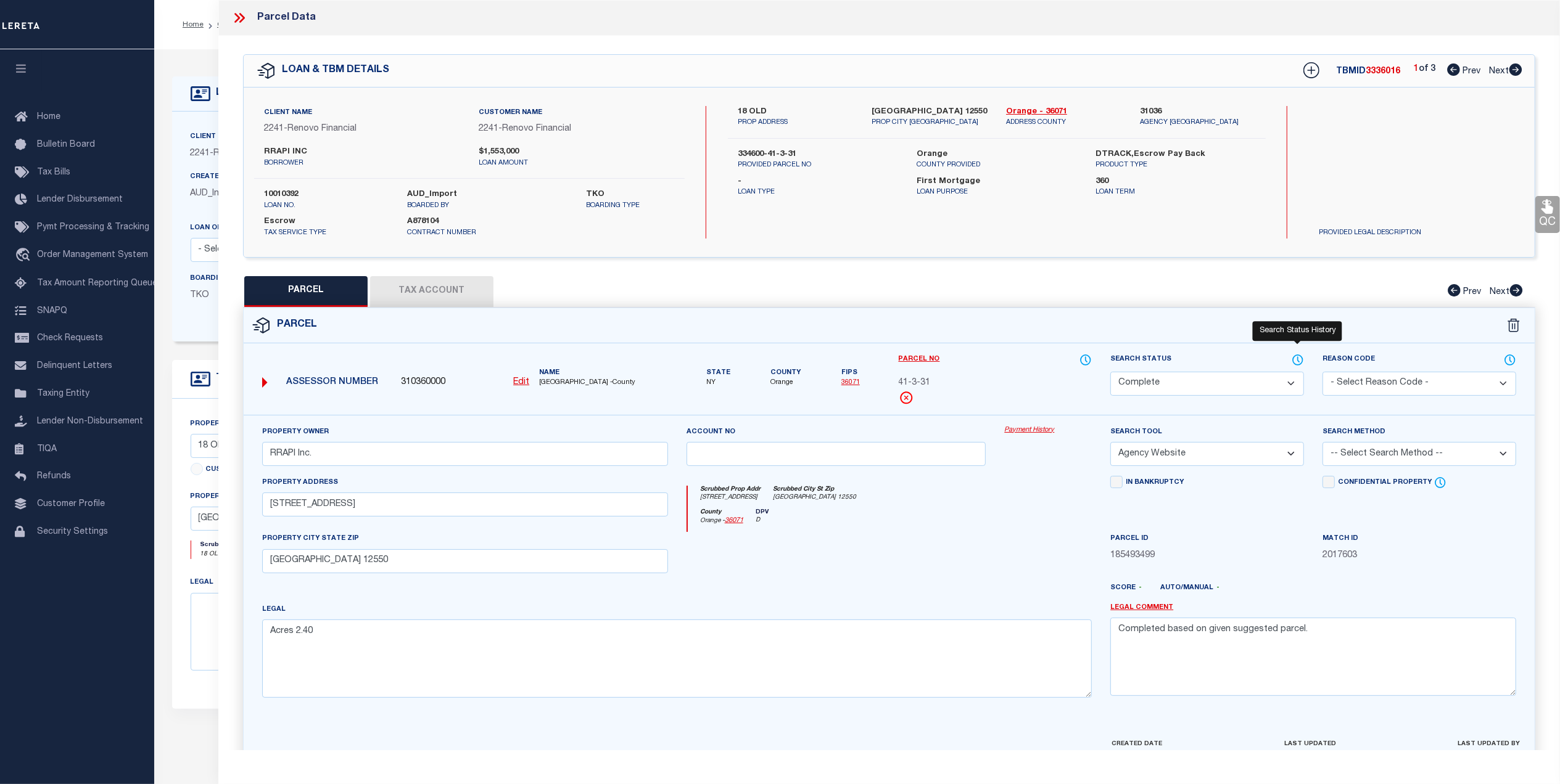
click at [1295, 358] on icon at bounding box center [1297, 359] width 12 height 14
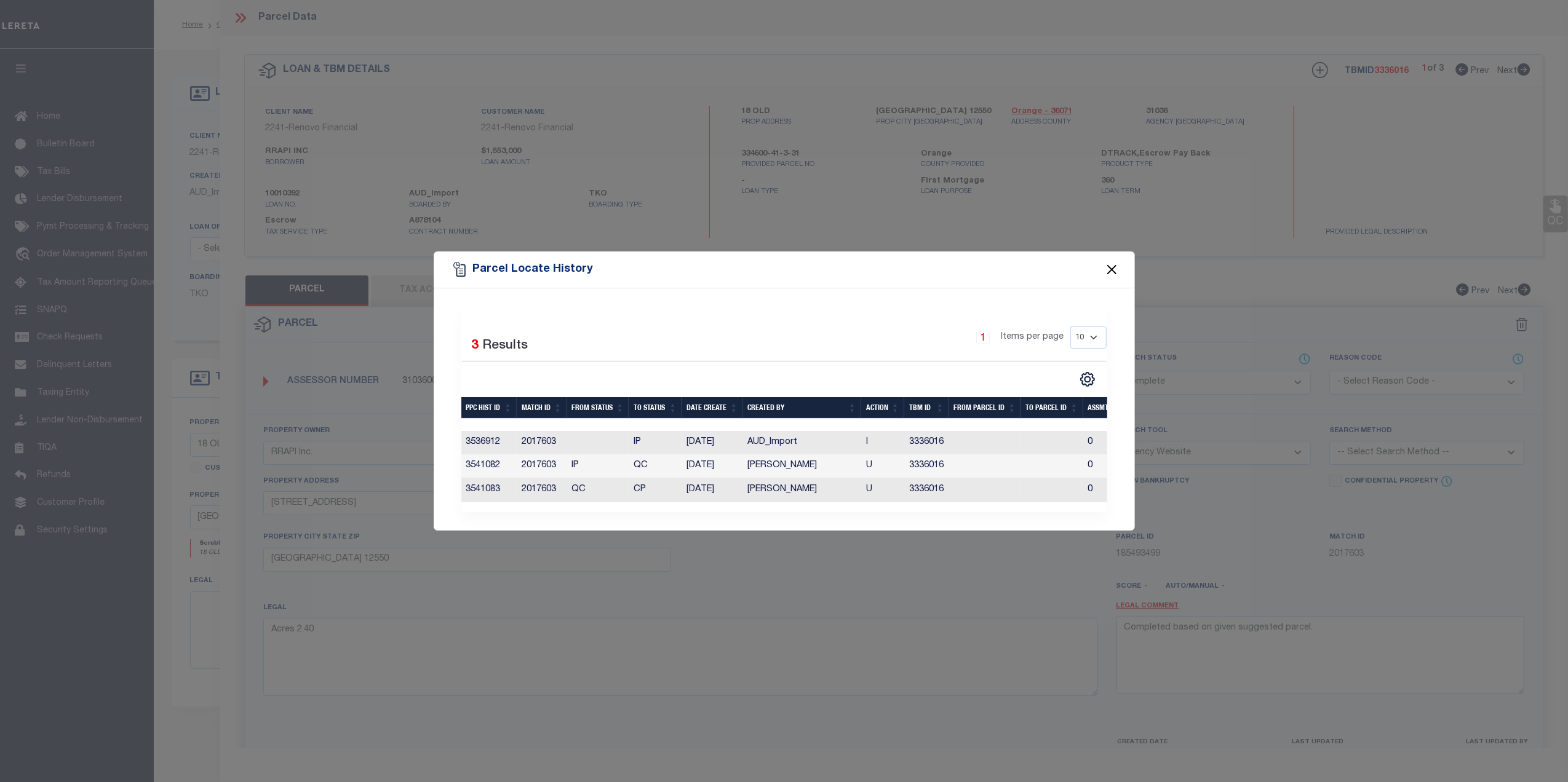
click at [1114, 262] on button "Close" at bounding box center [1111, 269] width 16 height 16
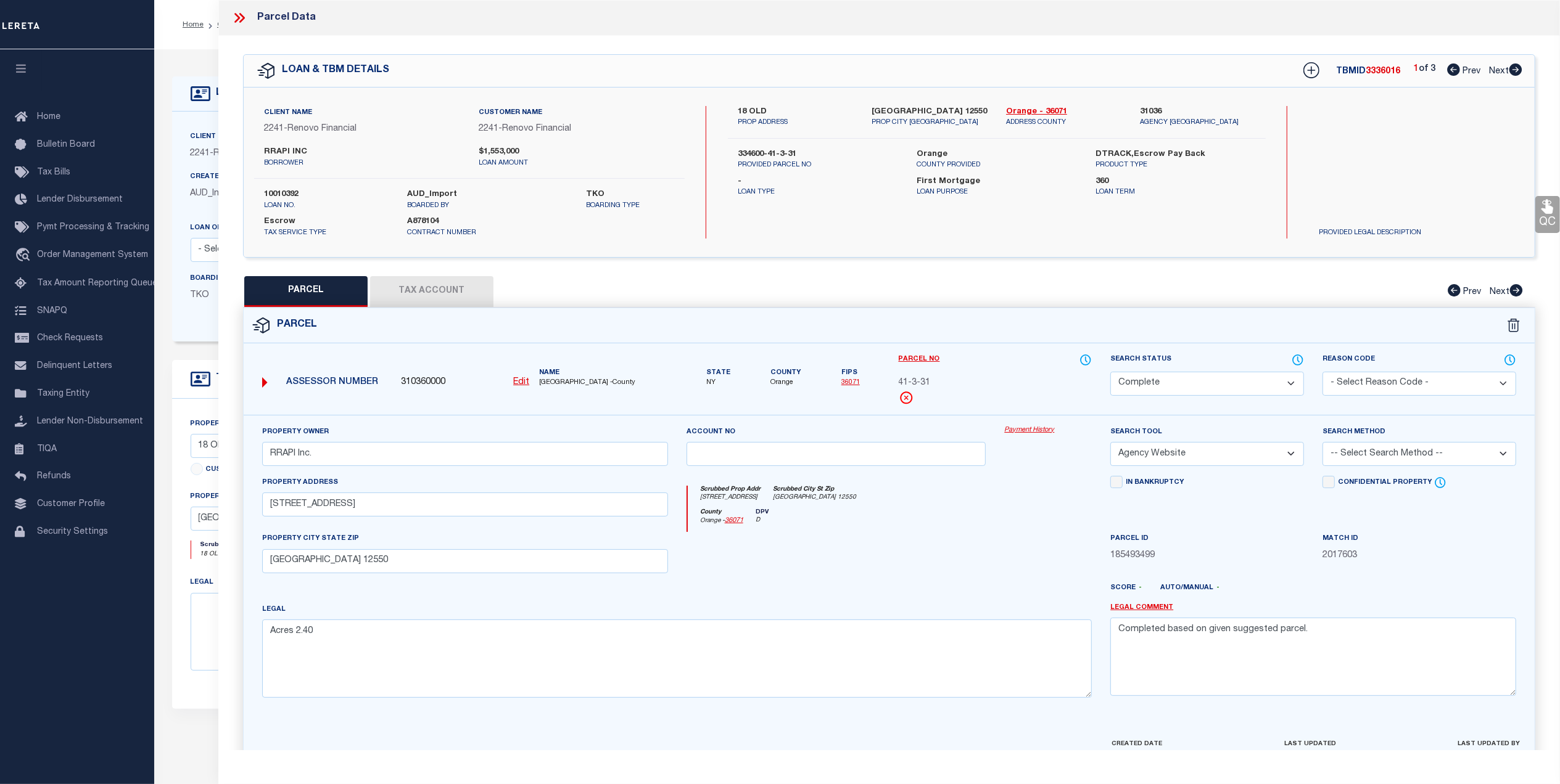
click at [1034, 434] on link "Payment History" at bounding box center [1047, 430] width 87 height 11
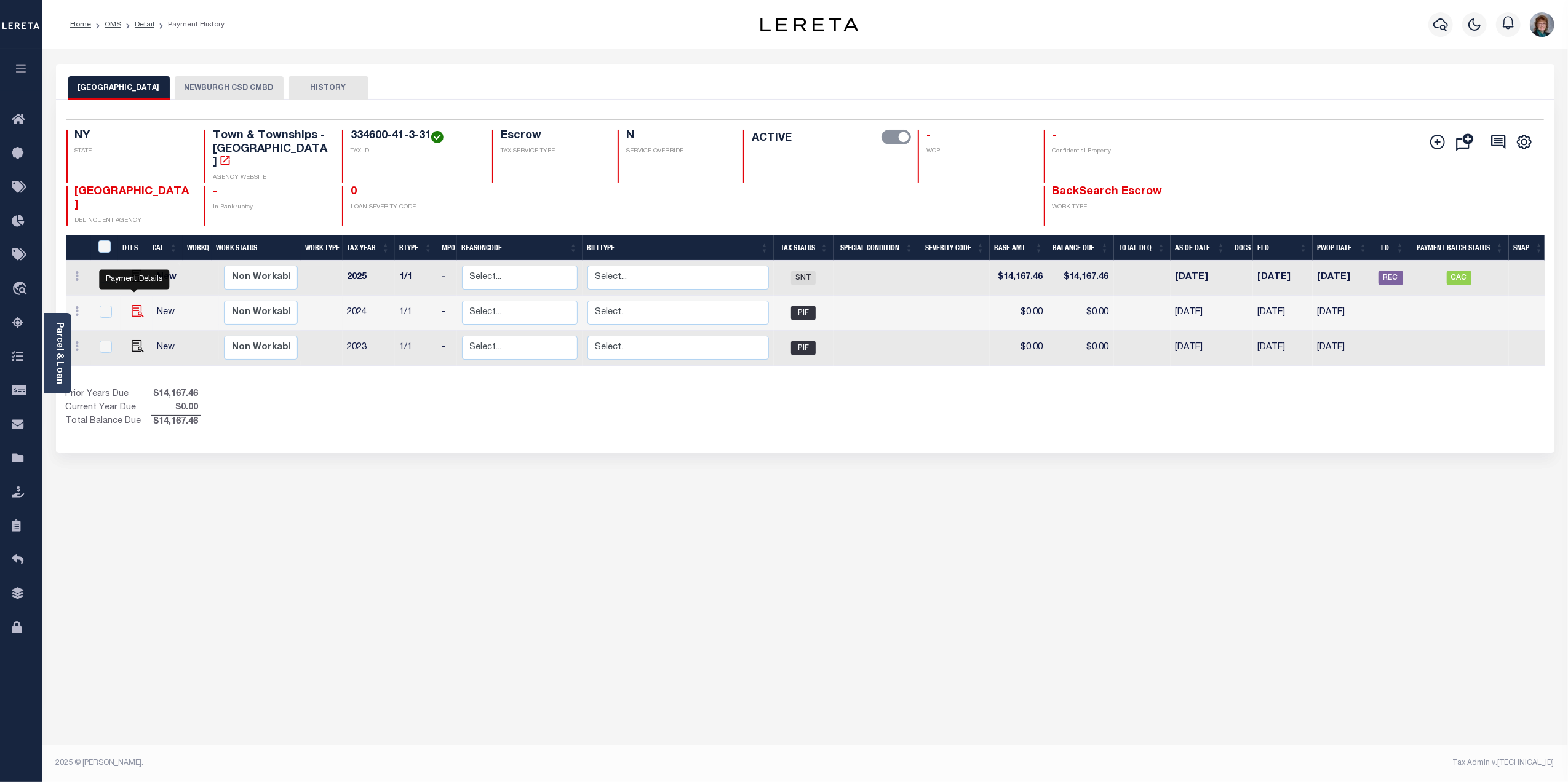
click at [134, 305] on img "" at bounding box center [138, 311] width 12 height 12
checkbox input "true"
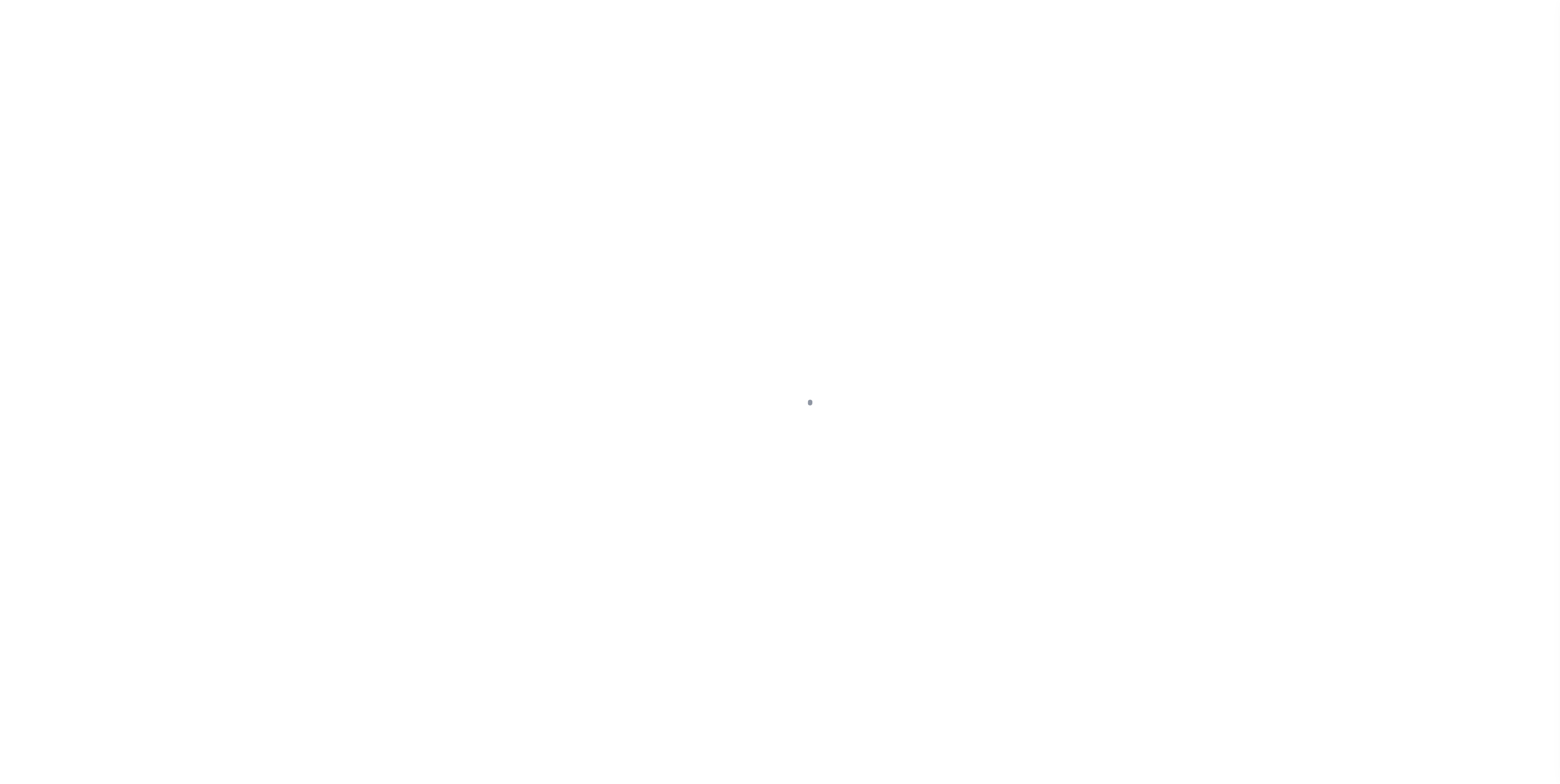
select select "PIF"
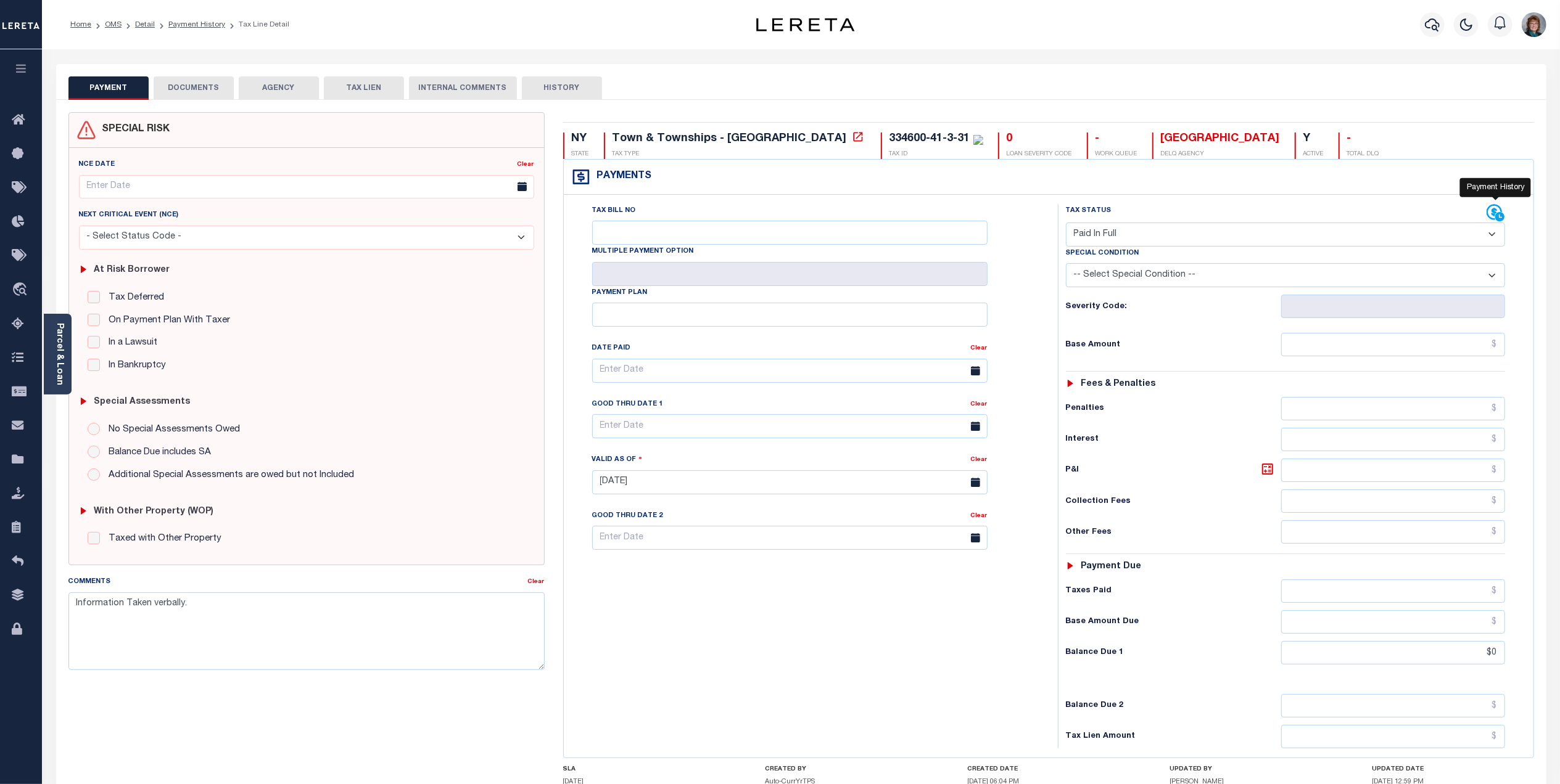
click at [1492, 215] on icon at bounding box center [1494, 212] width 16 height 16
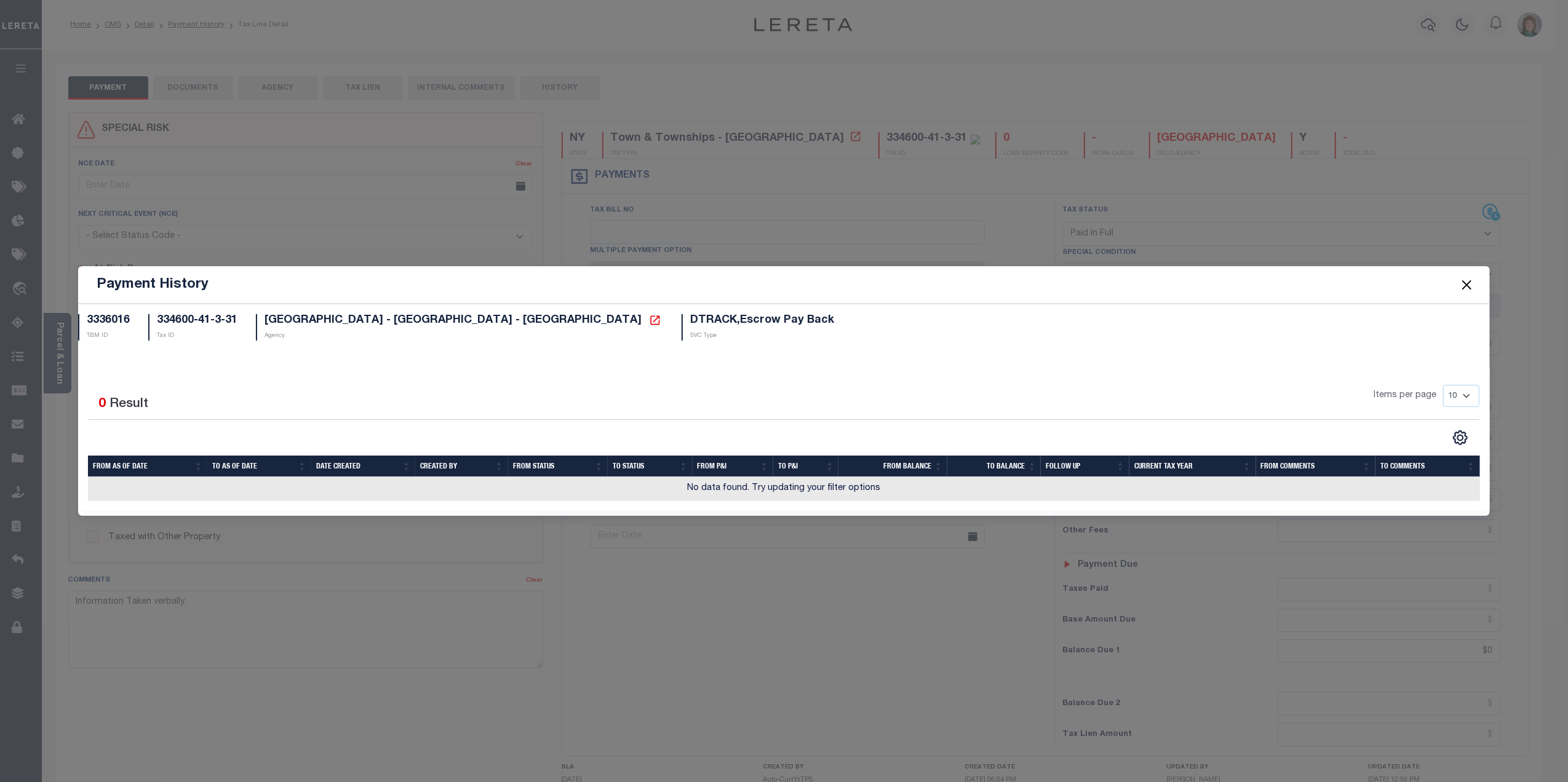
click at [1460, 286] on button "Close" at bounding box center [1466, 284] width 16 height 16
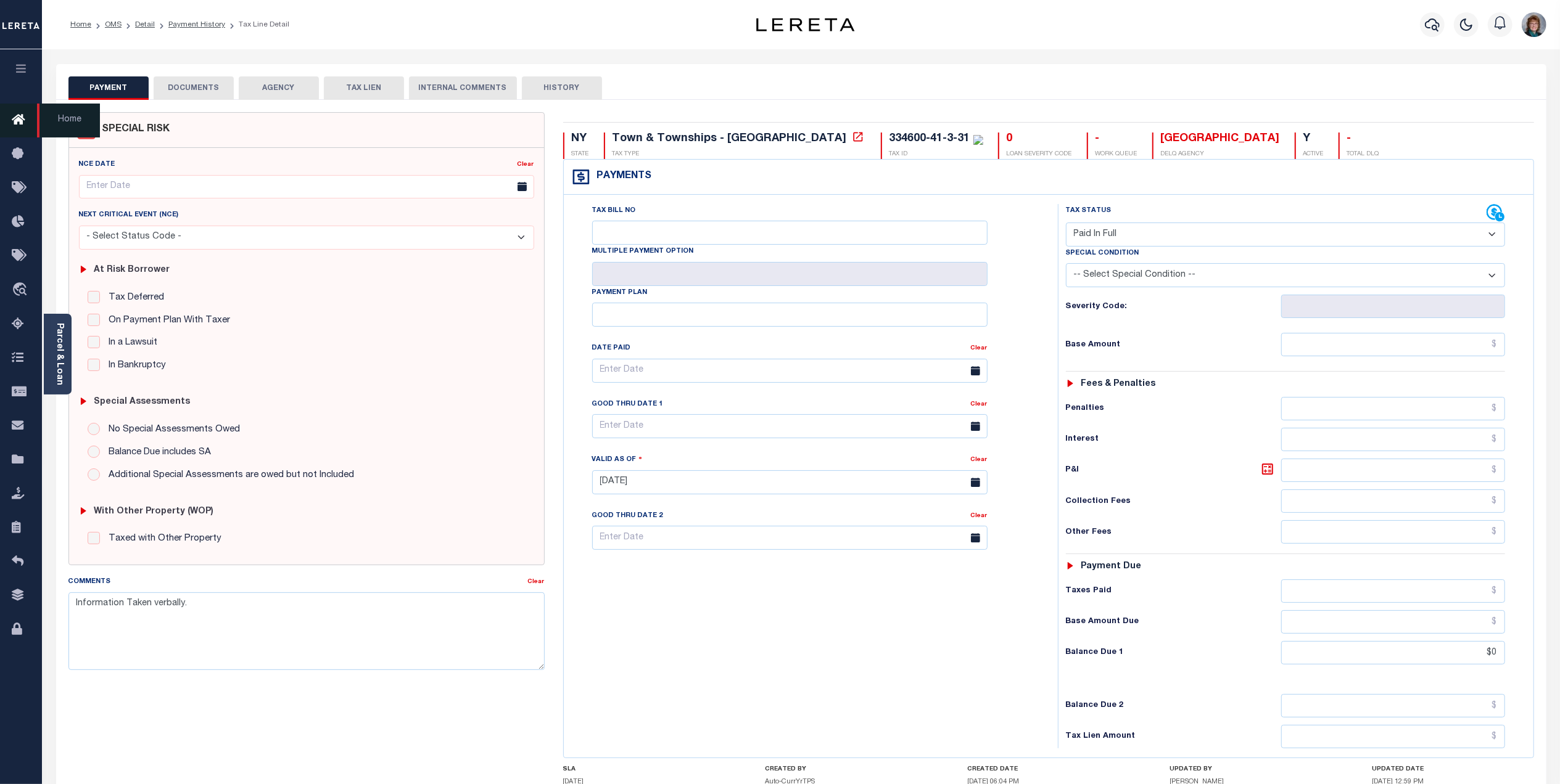
click at [23, 114] on icon at bounding box center [21, 121] width 20 height 16
